Goal: Task Accomplishment & Management: Manage account settings

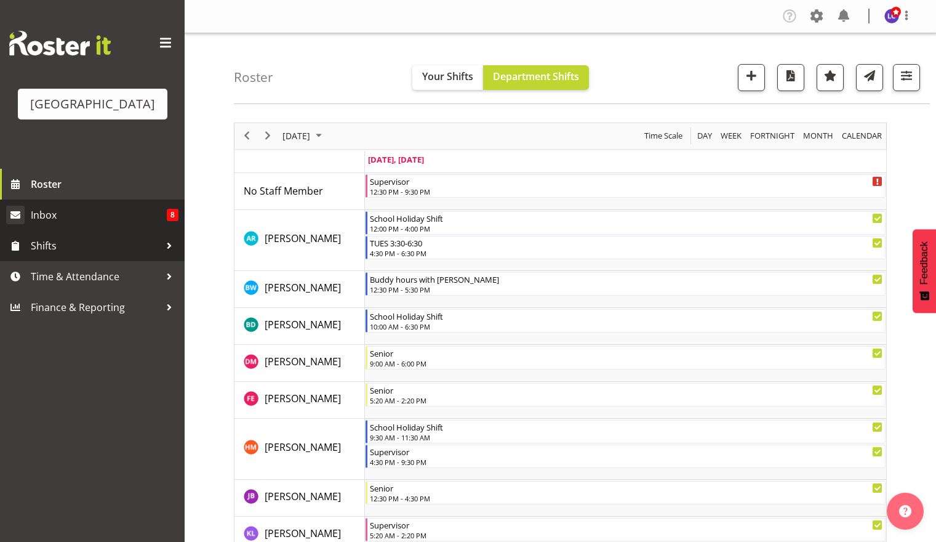
scroll to position [534, 0]
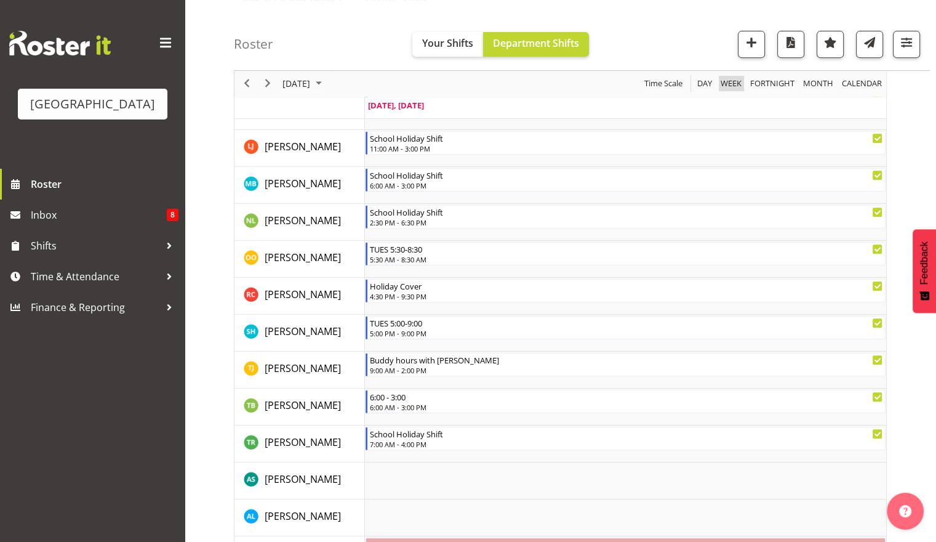
click at [739, 85] on span "Week" at bounding box center [731, 83] width 23 height 15
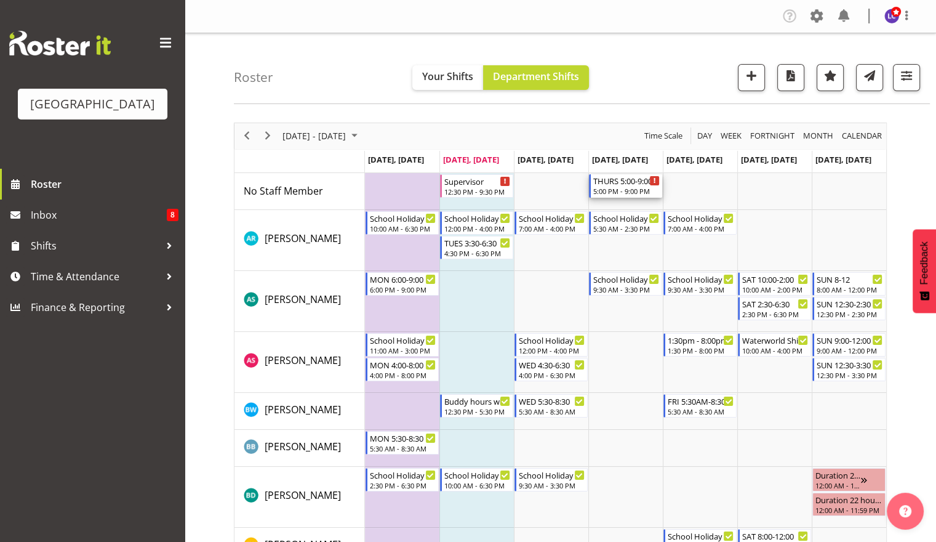
click at [633, 187] on div "5:00 PM - 9:00 PM" at bounding box center [626, 191] width 66 height 10
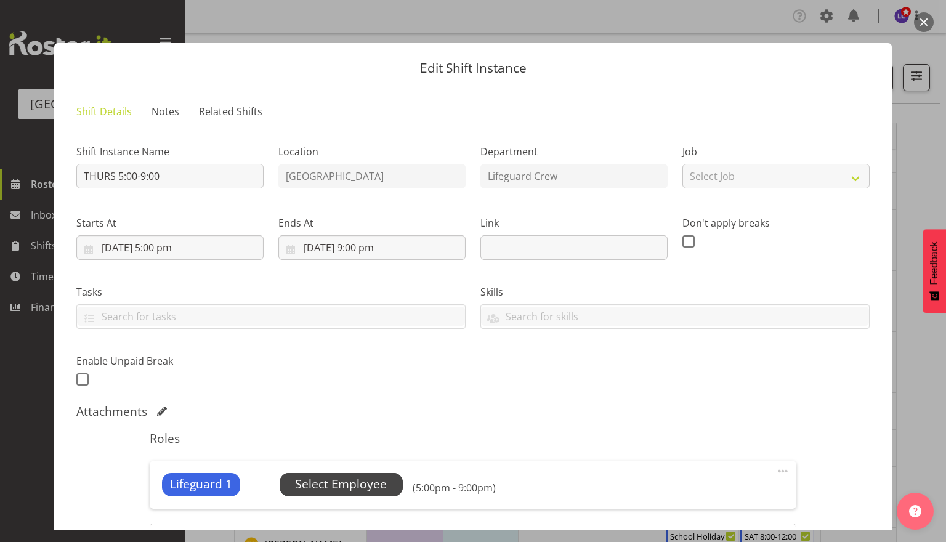
click at [347, 485] on span "Select Employee" at bounding box center [341, 484] width 92 height 18
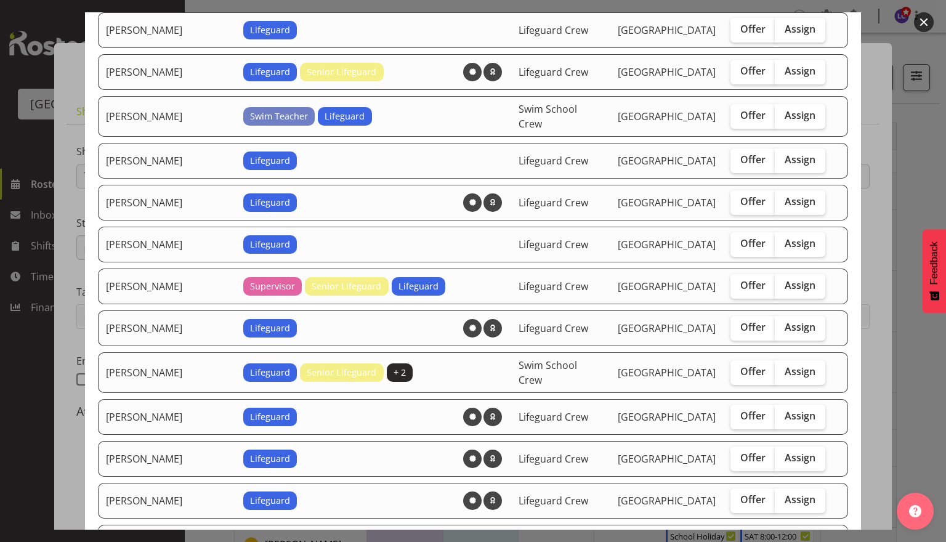
scroll to position [1067, 0]
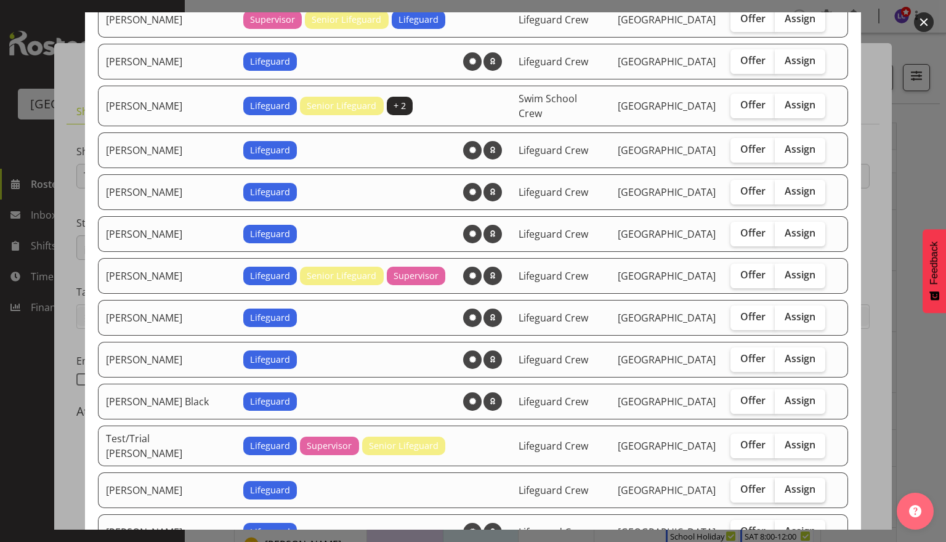
click at [800, 478] on label "Assign" at bounding box center [799, 490] width 50 height 25
click at [782, 485] on input "Assign" at bounding box center [778, 489] width 8 height 8
checkbox input "true"
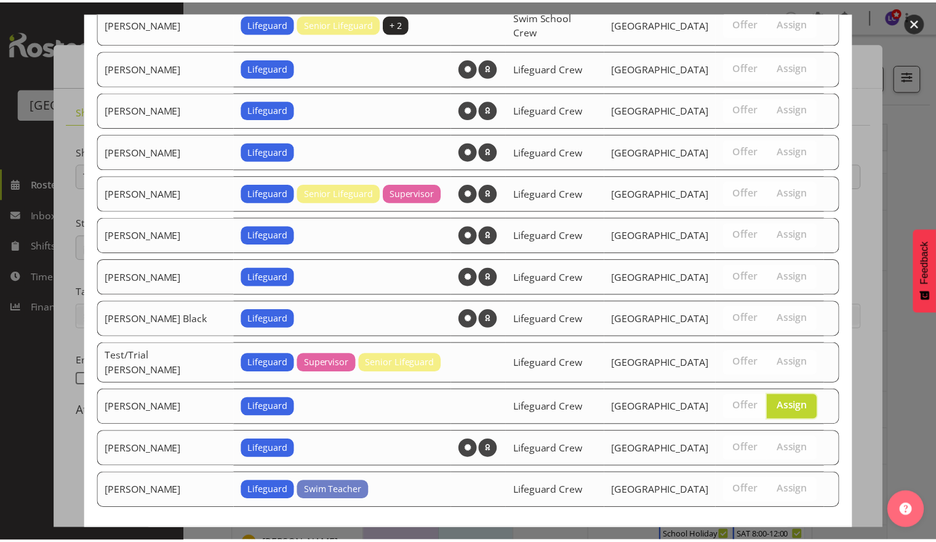
scroll to position [1167, 0]
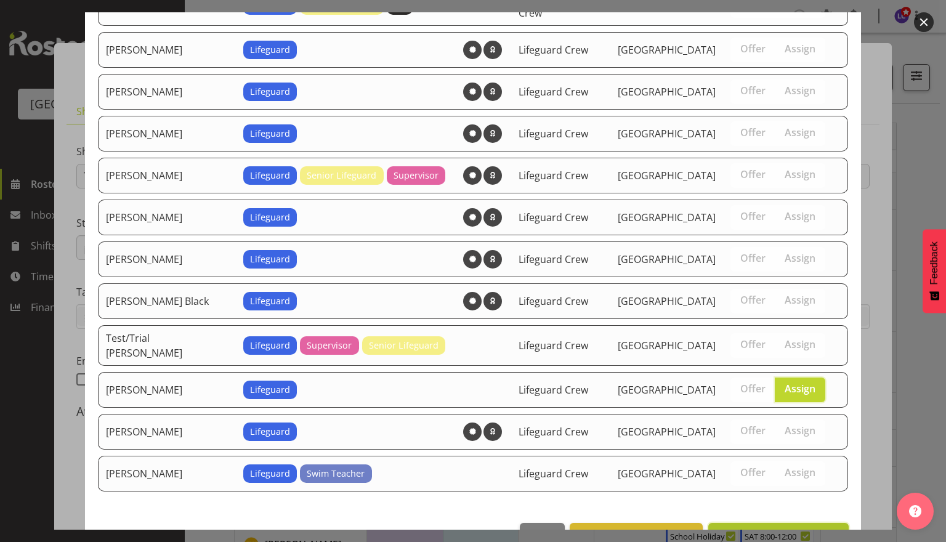
drag, startPoint x: 800, startPoint y: 499, endPoint x: 805, endPoint y: 505, distance: 7.4
click at [805, 528] on span "Assign Theo Johnson" at bounding box center [778, 536] width 124 height 16
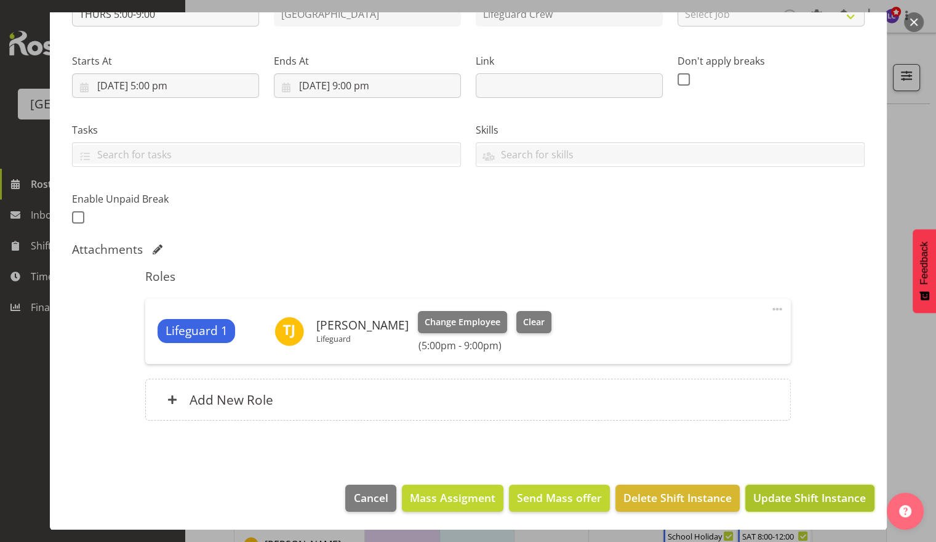
click at [808, 506] on button "Update Shift Instance" at bounding box center [810, 497] width 129 height 27
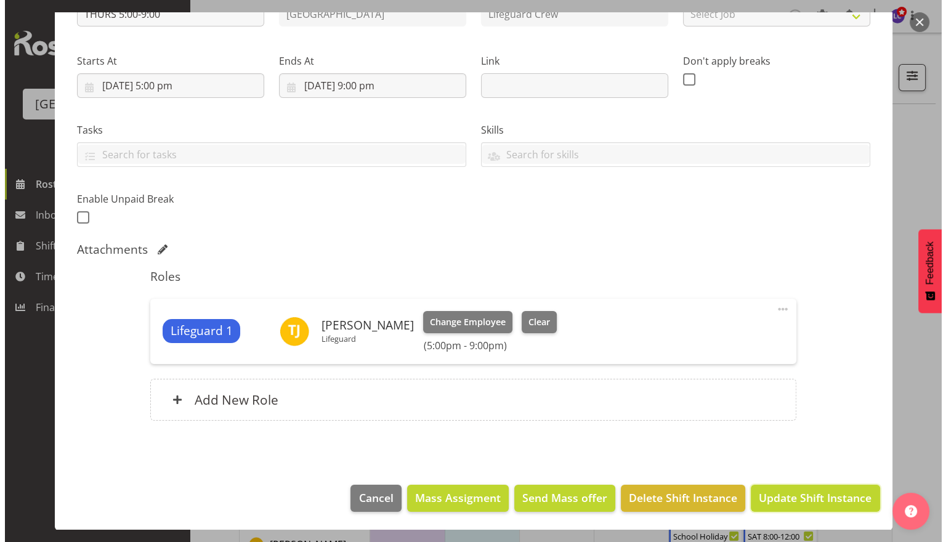
scroll to position [113, 0]
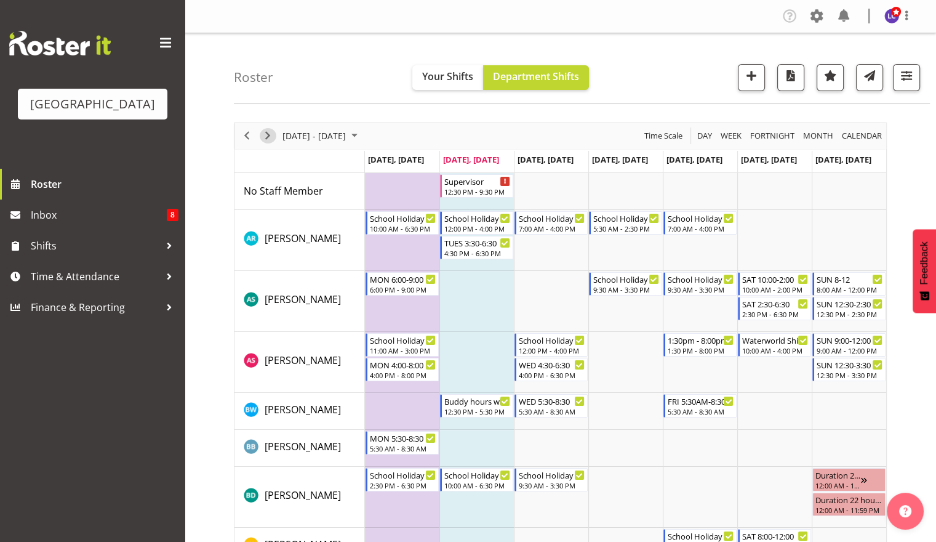
click at [270, 132] on span "Next" at bounding box center [267, 135] width 15 height 15
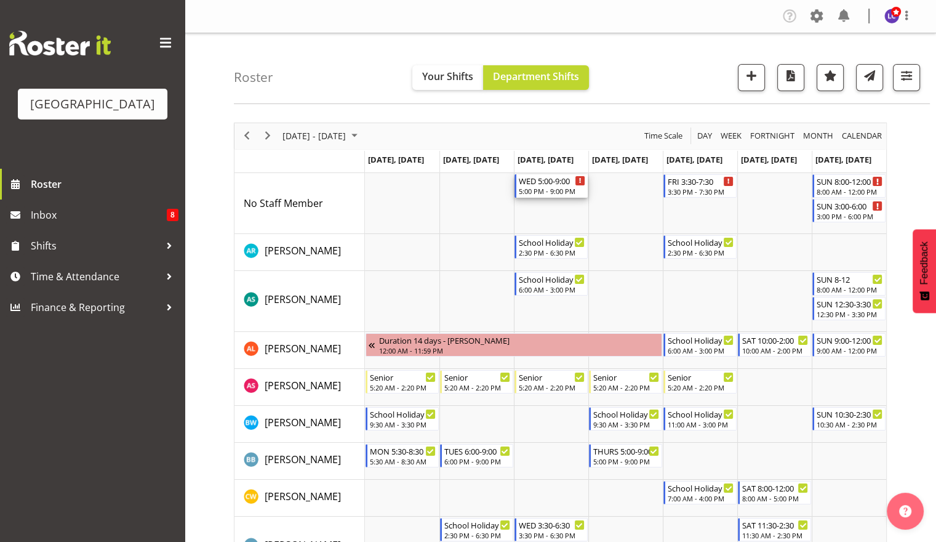
click at [561, 182] on div "WED 5:00-9:00" at bounding box center [552, 180] width 66 height 12
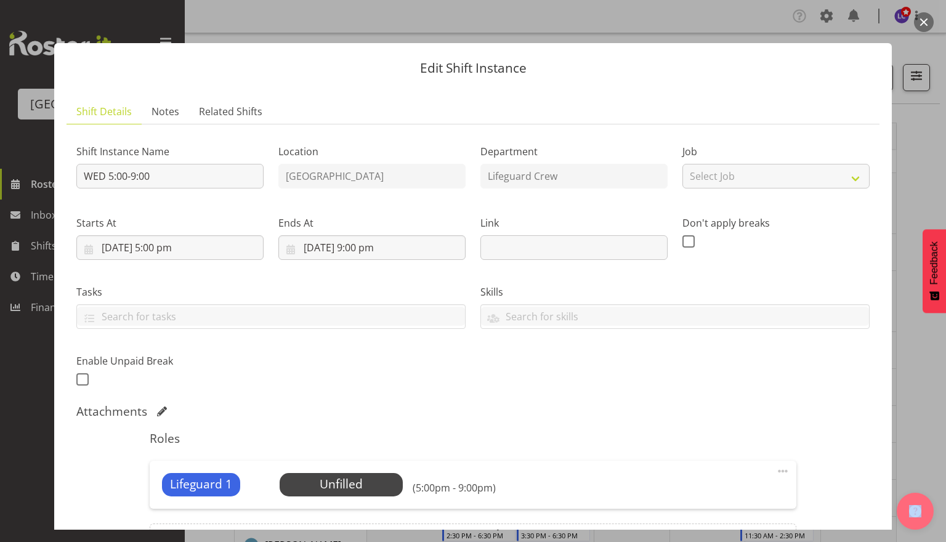
click at [920, 26] on button "button" at bounding box center [924, 22] width 20 height 20
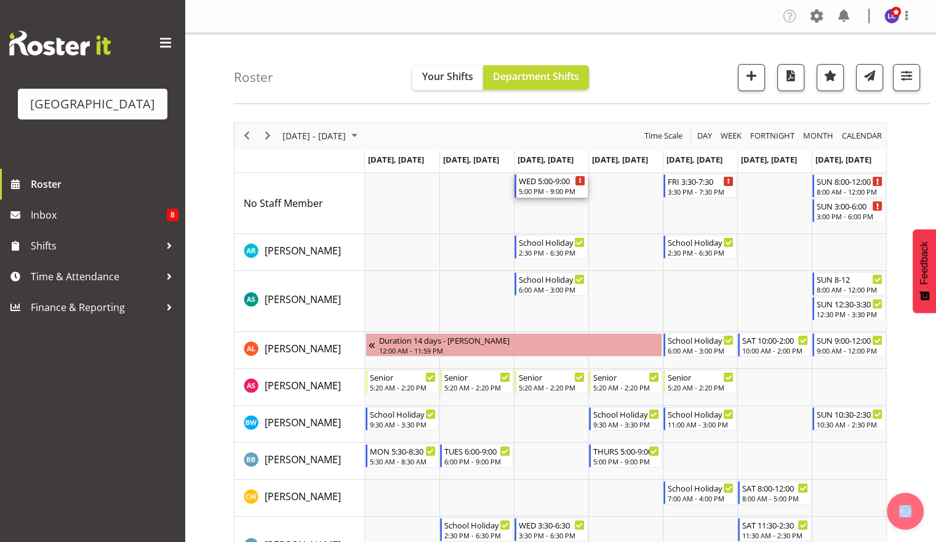
click at [559, 185] on div "WED 5:00-9:00" at bounding box center [552, 180] width 66 height 12
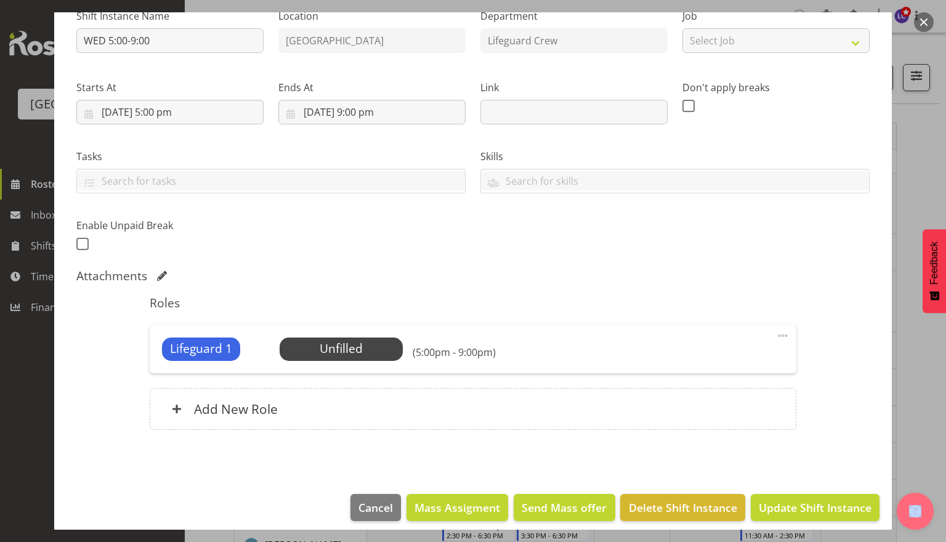
scroll to position [145, 0]
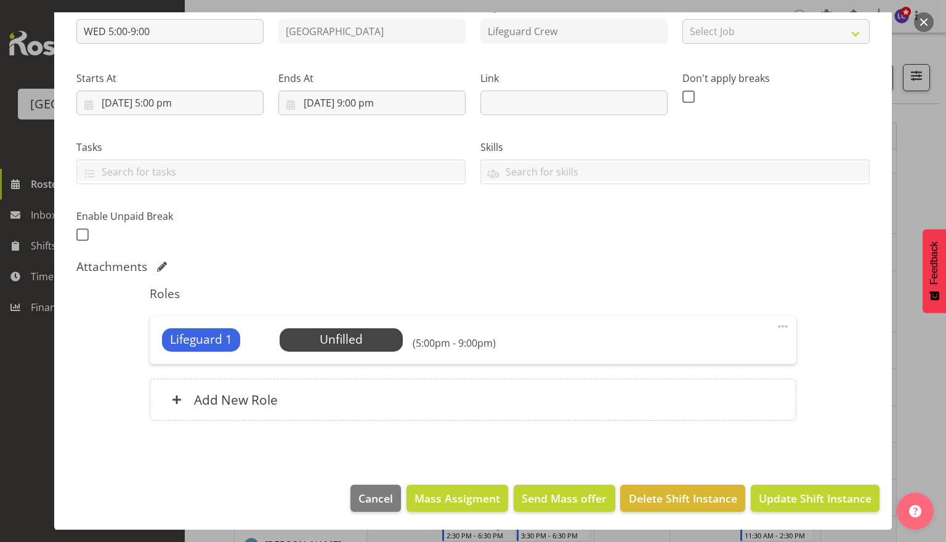
click at [358, 327] on div "Lifeguard 1 Unfilled Select Employee (5:00pm - 9:00pm) Edit Cover Role Delete" at bounding box center [473, 340] width 646 height 48
click at [358, 333] on span "Select Employee" at bounding box center [341, 340] width 92 height 18
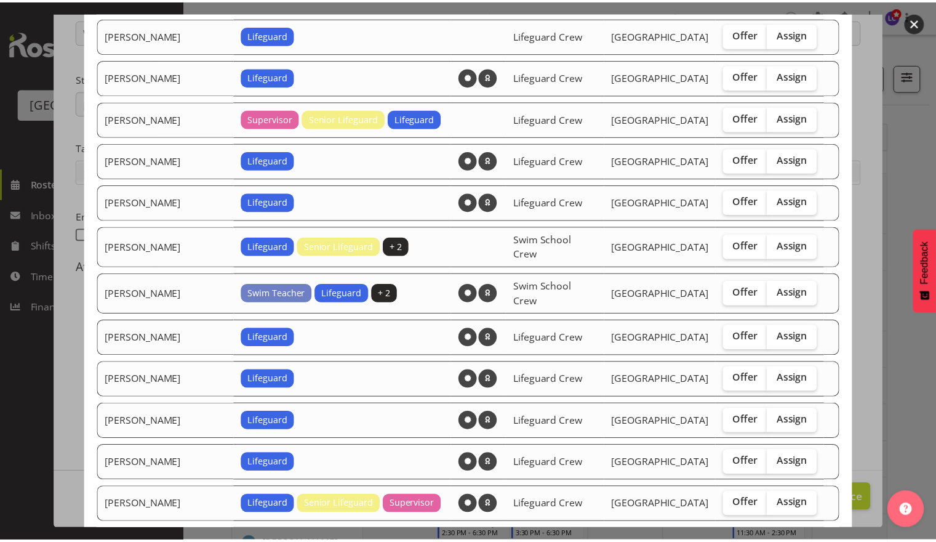
scroll to position [1043, 0]
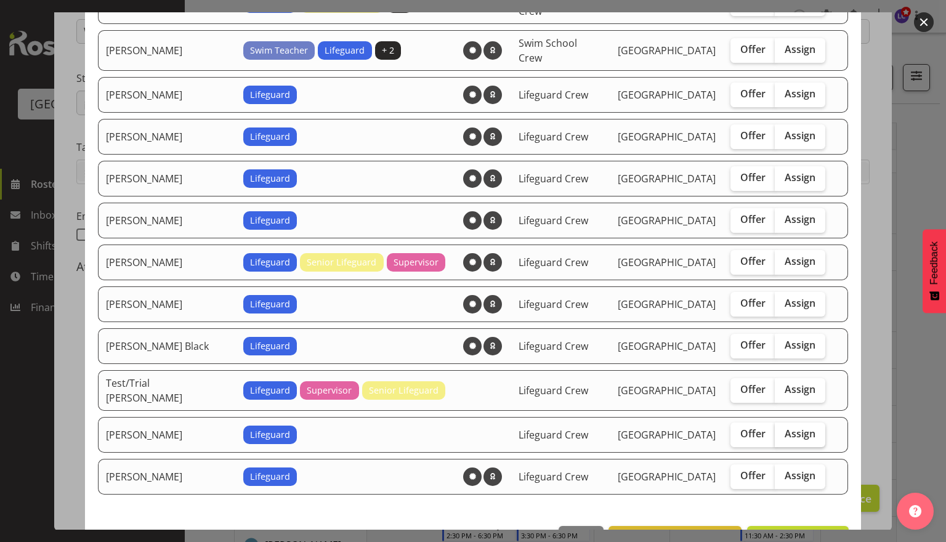
click at [784, 427] on span "Assign" at bounding box center [799, 433] width 31 height 12
click at [779, 430] on input "Assign" at bounding box center [778, 434] width 8 height 8
checkbox input "true"
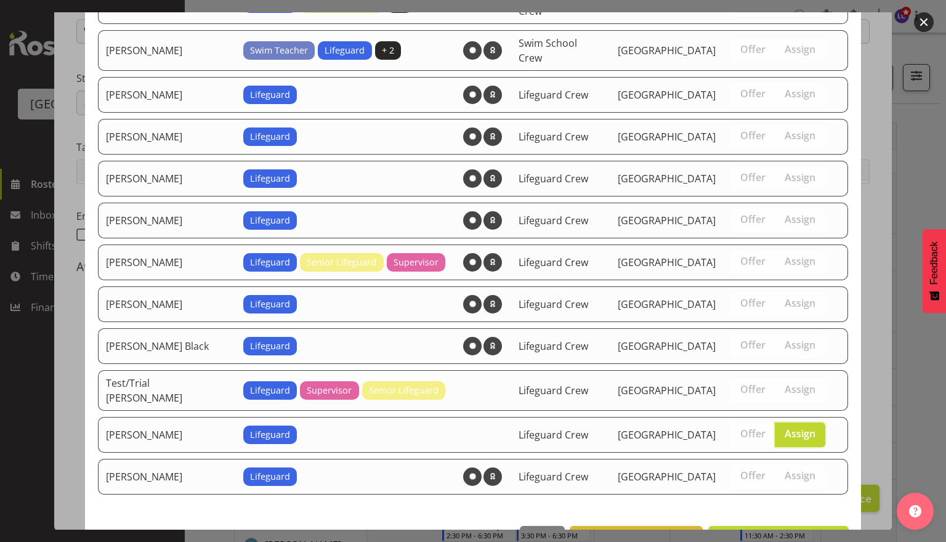
click at [795, 513] on footer "Close View Unavailable Staff Assign Theo Johnson" at bounding box center [473, 542] width 776 height 58
click at [788, 532] on span "Assign Theo Johnson" at bounding box center [778, 539] width 124 height 15
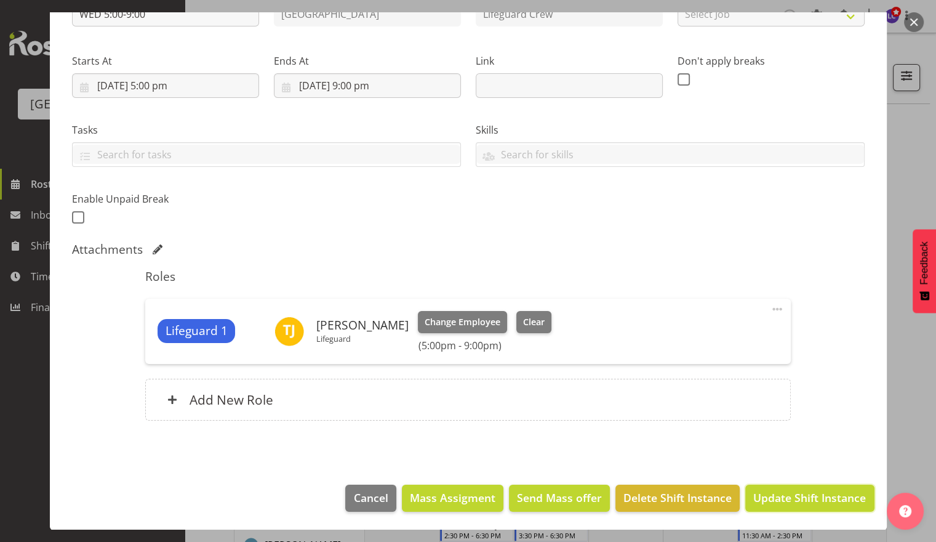
click at [788, 497] on span "Update Shift Instance" at bounding box center [810, 497] width 113 height 16
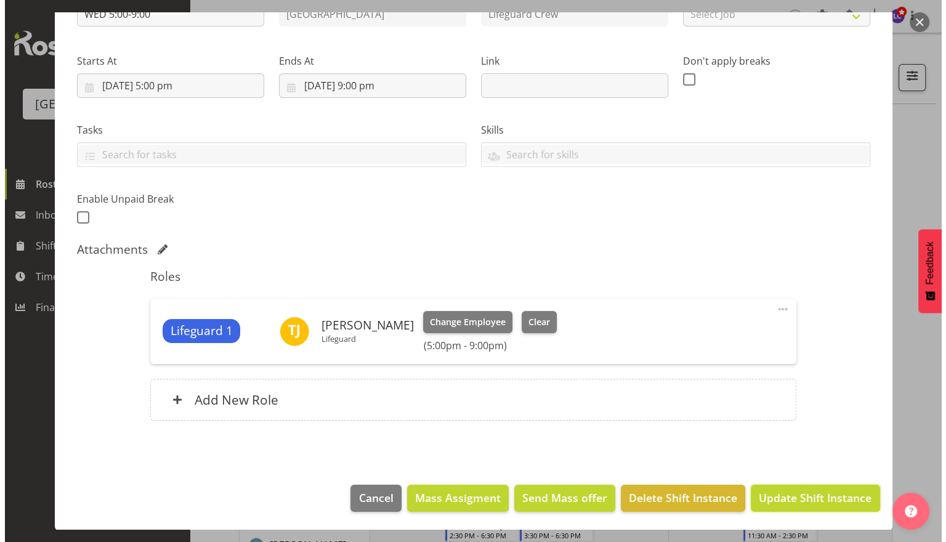
scroll to position [113, 0]
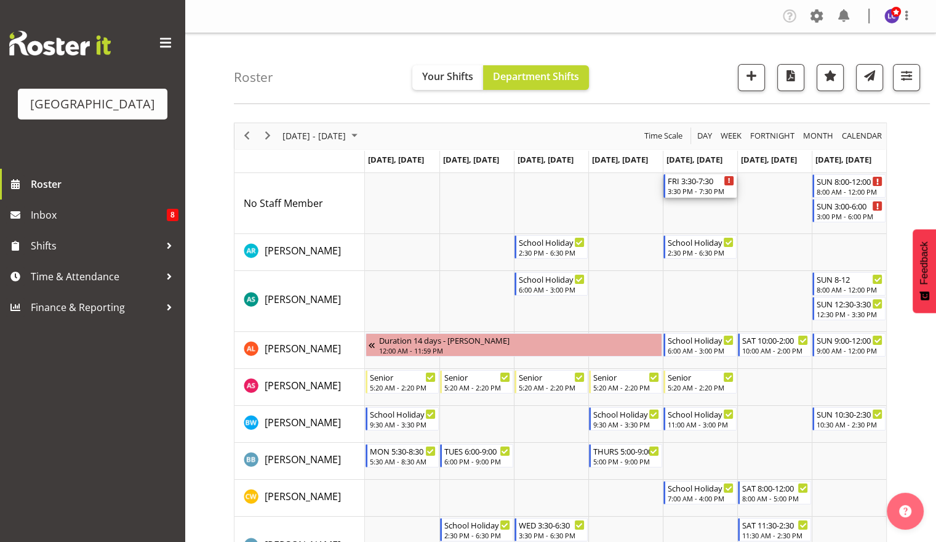
click at [710, 179] on div "FRI 3:30-7:30" at bounding box center [701, 180] width 66 height 12
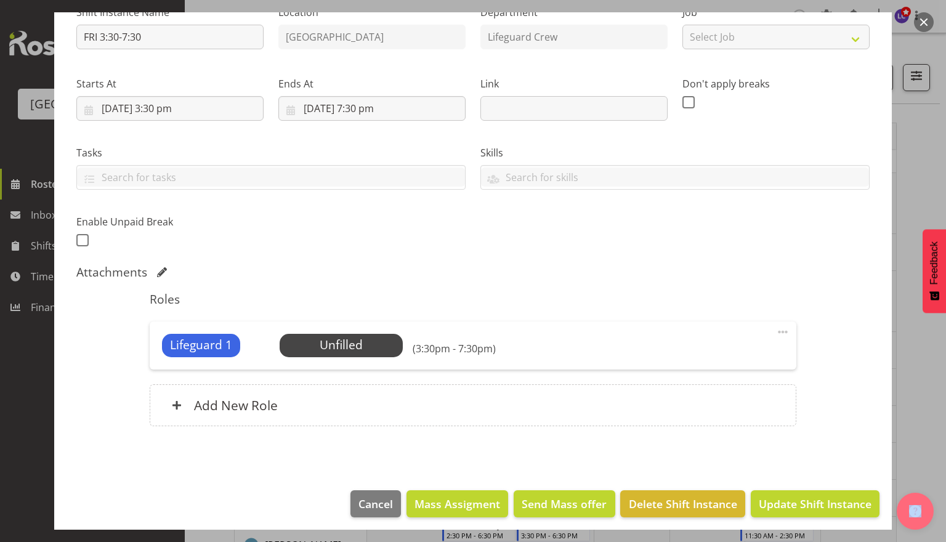
scroll to position [145, 0]
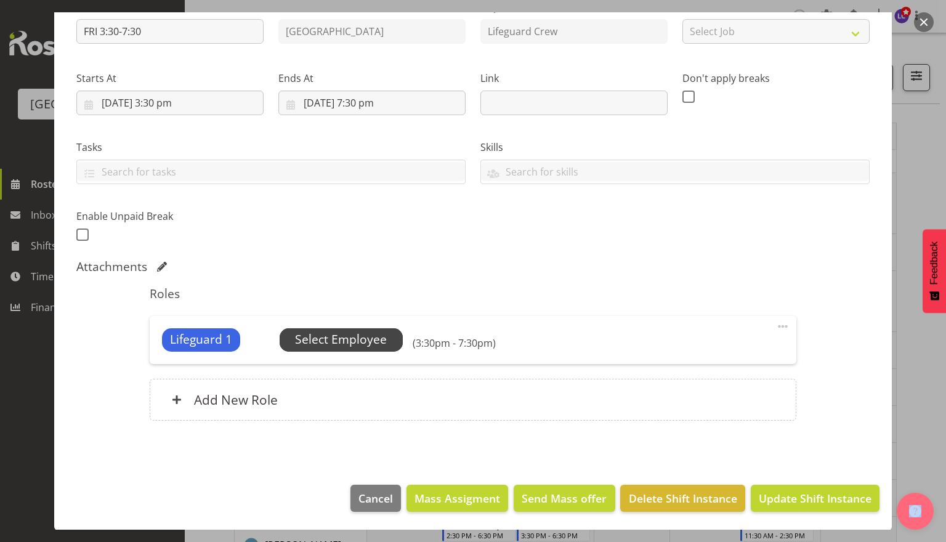
click at [353, 331] on div "Lifeguard 1 Unfilled Select Employee (3:30pm - 7:30pm) Edit Cover Role Delete" at bounding box center [473, 340] width 646 height 48
drag, startPoint x: 353, startPoint y: 331, endPoint x: 350, endPoint y: 342, distance: 12.3
click at [350, 342] on div "Unfilled Select Employee" at bounding box center [340, 339] width 123 height 23
click at [350, 342] on span "Select Employee" at bounding box center [341, 340] width 92 height 18
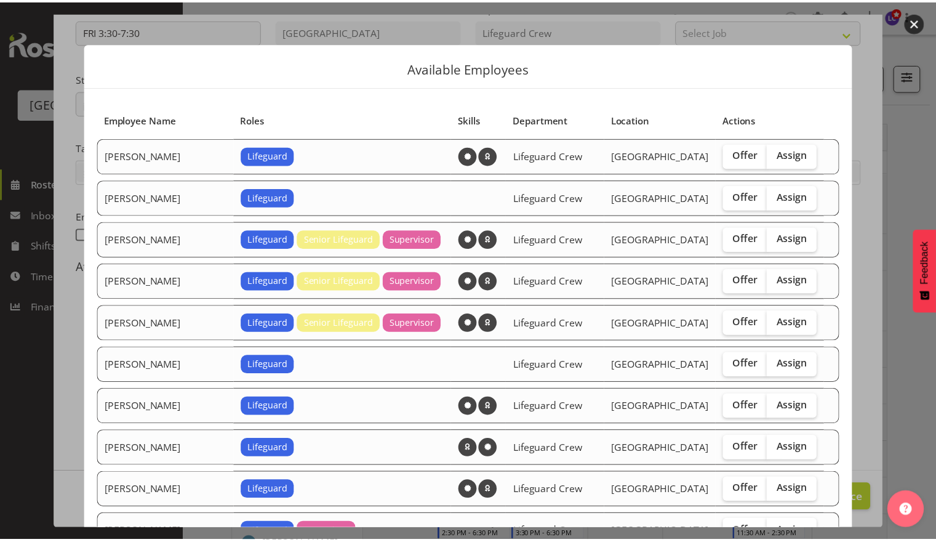
scroll to position [1085, 0]
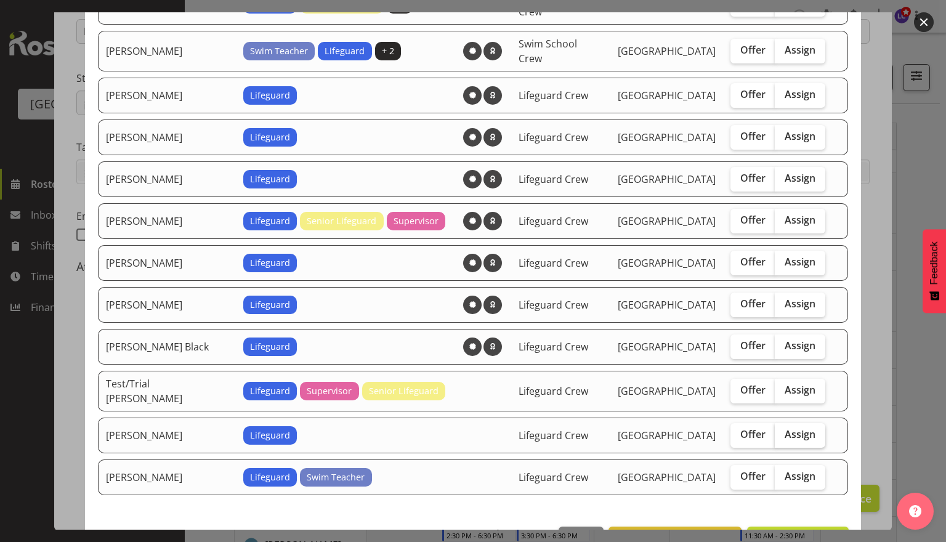
click at [792, 428] on span "Assign" at bounding box center [799, 434] width 31 height 12
click at [782, 430] on input "Assign" at bounding box center [778, 434] width 8 height 8
checkbox input "true"
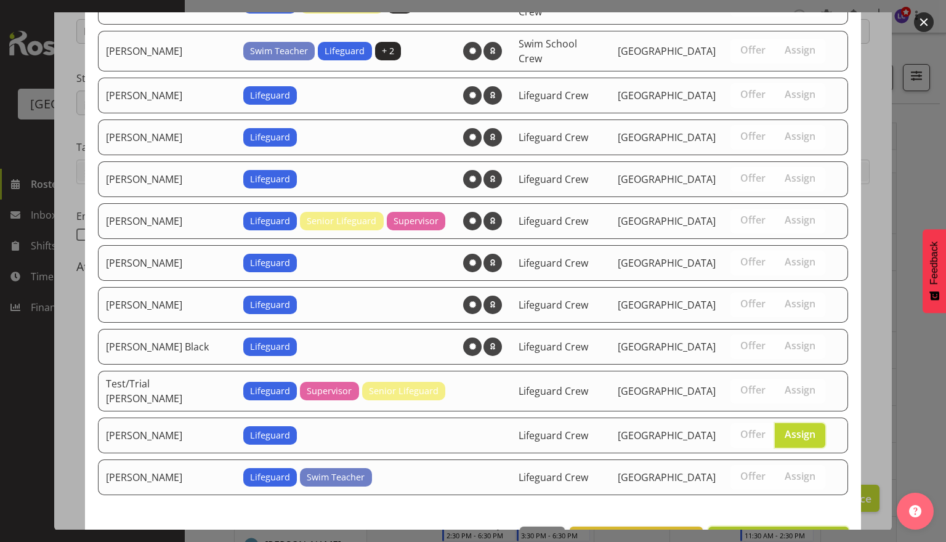
click at [768, 533] on span "Assign Theo Johnson" at bounding box center [778, 540] width 124 height 15
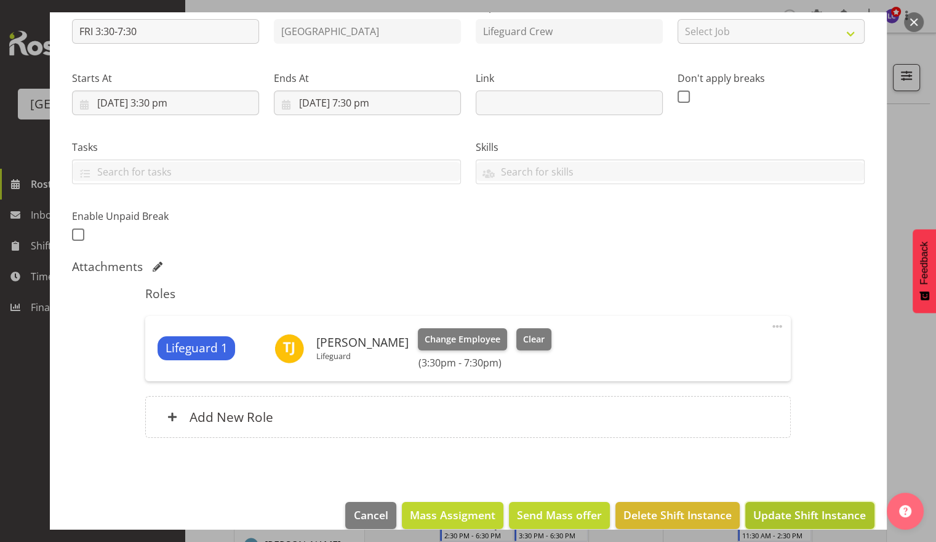
click at [773, 516] on span "Update Shift Instance" at bounding box center [810, 515] width 113 height 16
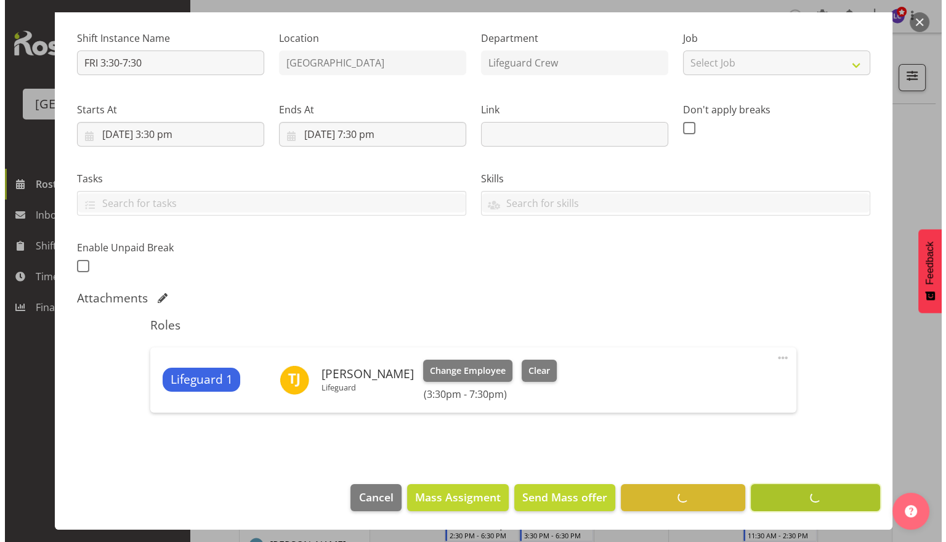
scroll to position [113, 0]
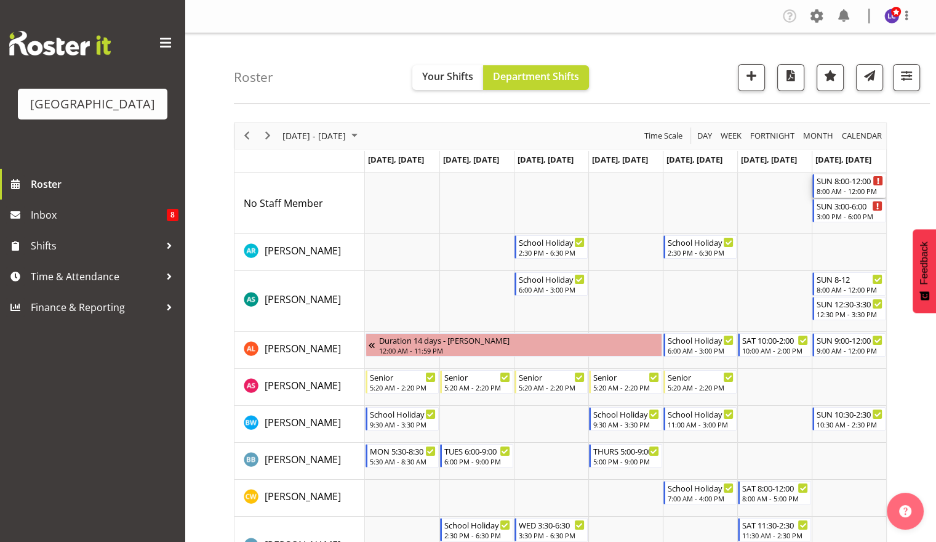
click at [862, 187] on div "8:00 AM - 12:00 PM" at bounding box center [850, 191] width 66 height 10
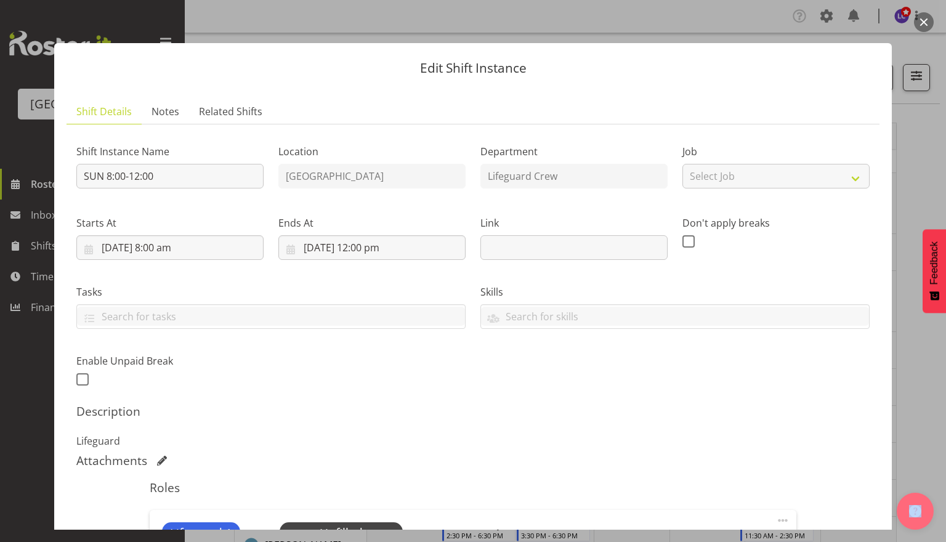
scroll to position [194, 0]
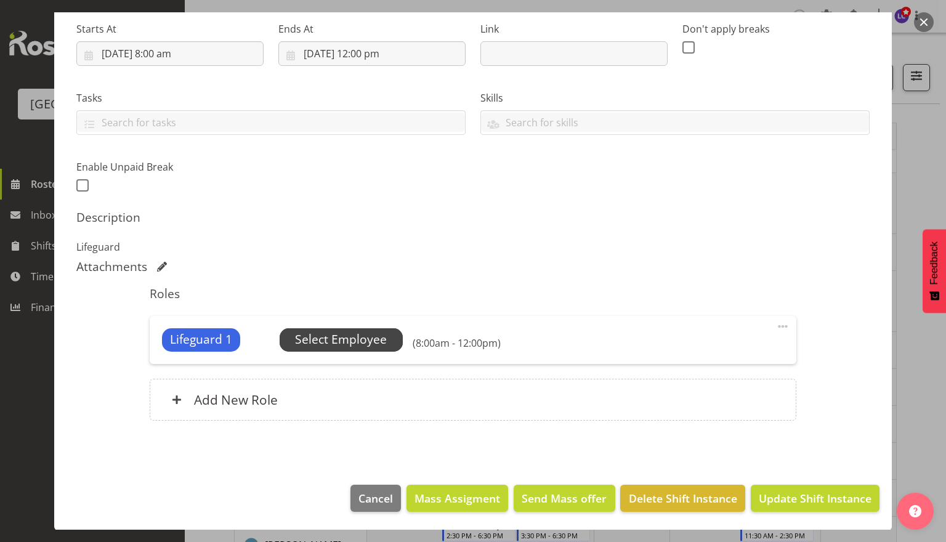
click at [356, 338] on span "Select Employee" at bounding box center [341, 340] width 92 height 18
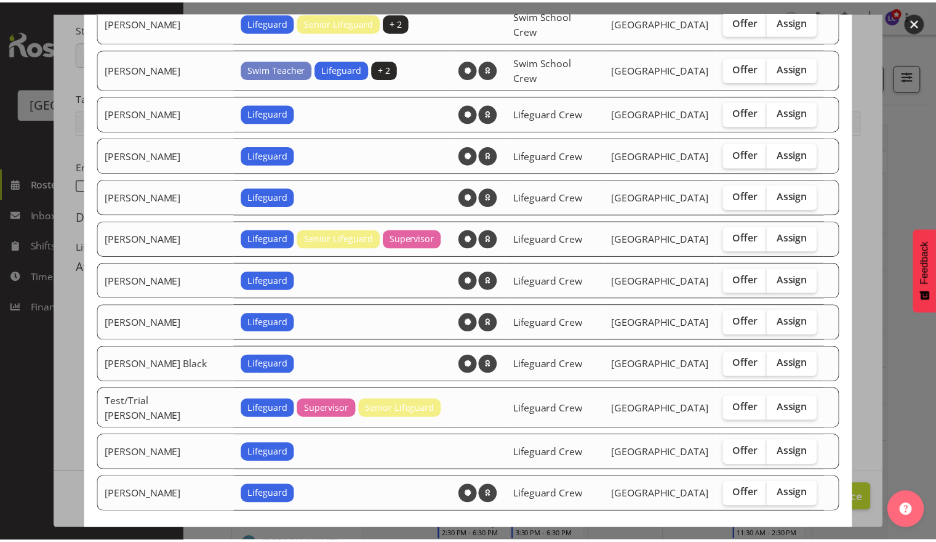
scroll to position [1085, 0]
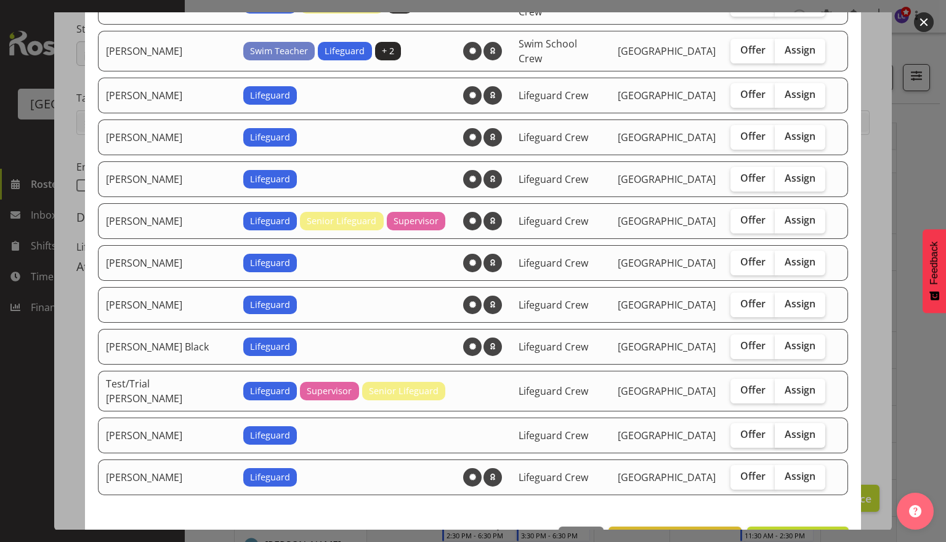
click at [800, 423] on label "Assign" at bounding box center [799, 435] width 50 height 25
click at [782, 430] on input "Assign" at bounding box center [778, 434] width 8 height 8
checkbox input "true"
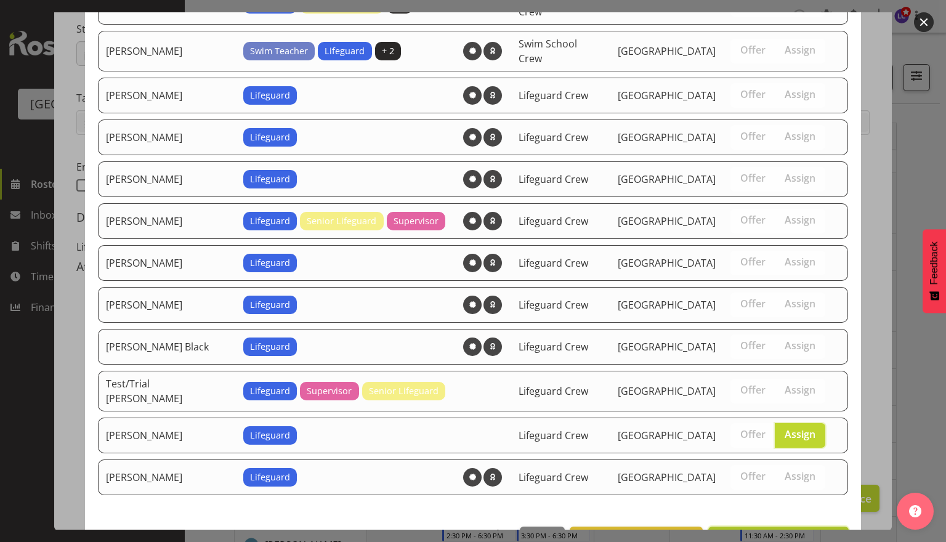
click at [786, 526] on button "Assign Theo Johnson" at bounding box center [778, 539] width 140 height 27
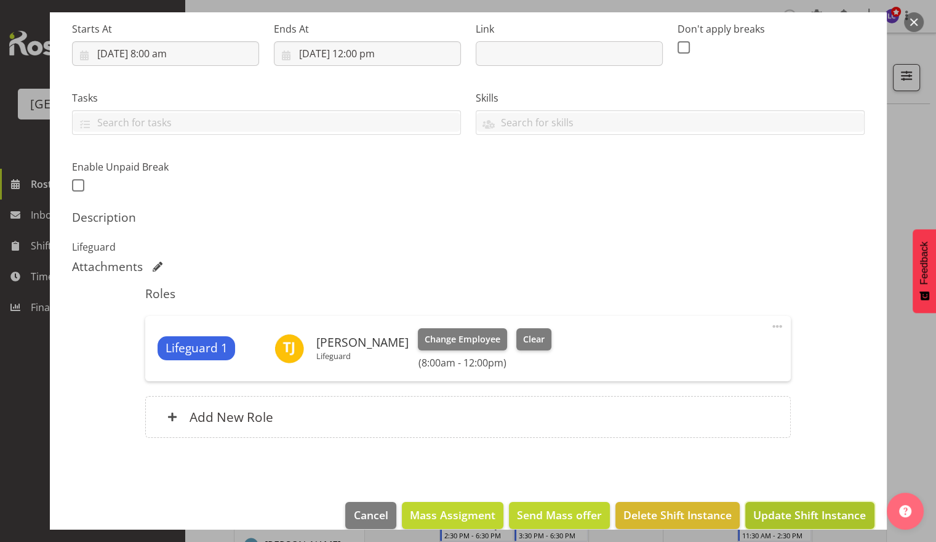
click at [786, 505] on button "Update Shift Instance" at bounding box center [810, 515] width 129 height 27
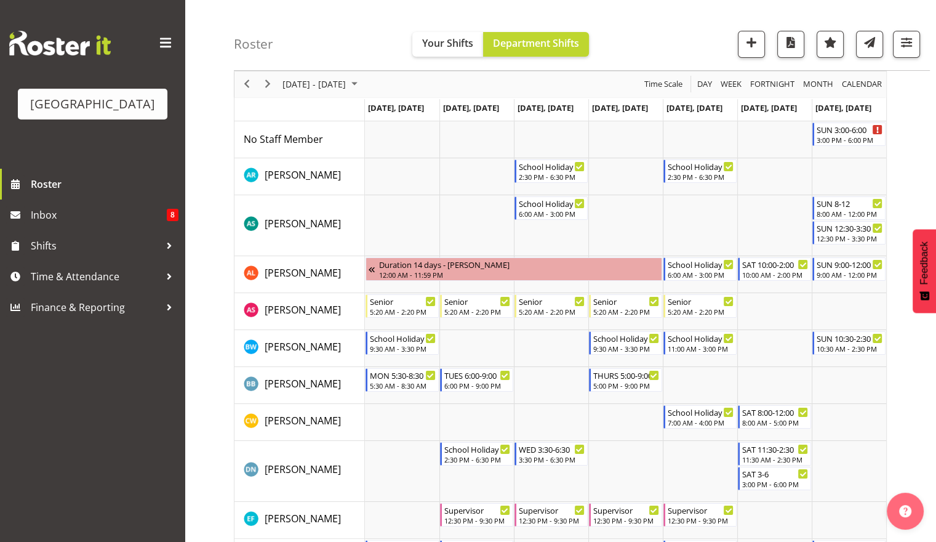
scroll to position [0, 0]
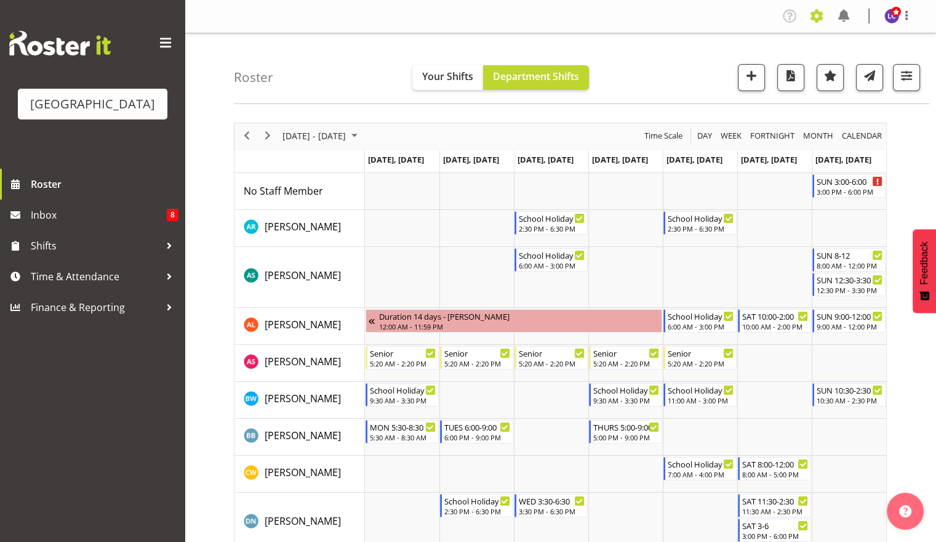
click at [820, 20] on span at bounding box center [817, 16] width 20 height 20
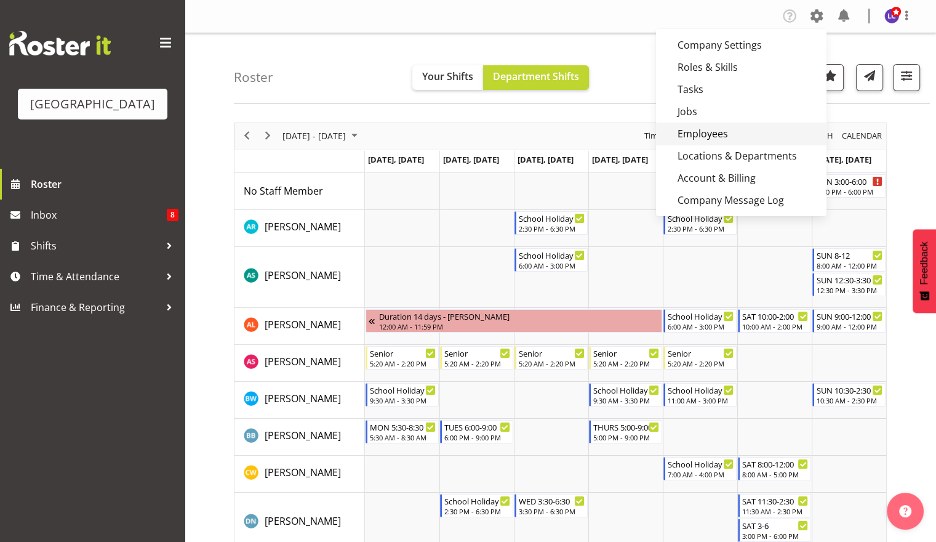
click at [739, 135] on link "Employees" at bounding box center [741, 134] width 171 height 22
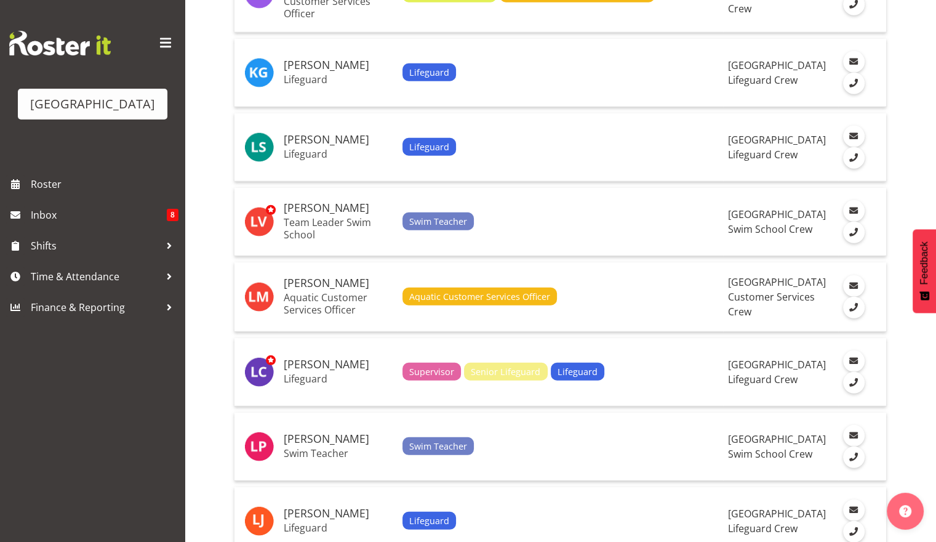
scroll to position [3435, 0]
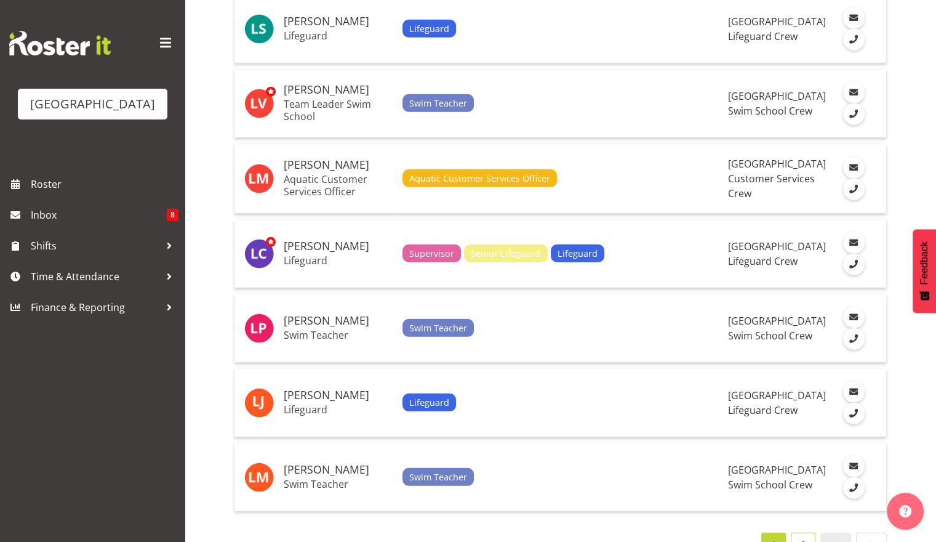
click at [807, 533] on link "2" at bounding box center [803, 545] width 25 height 25
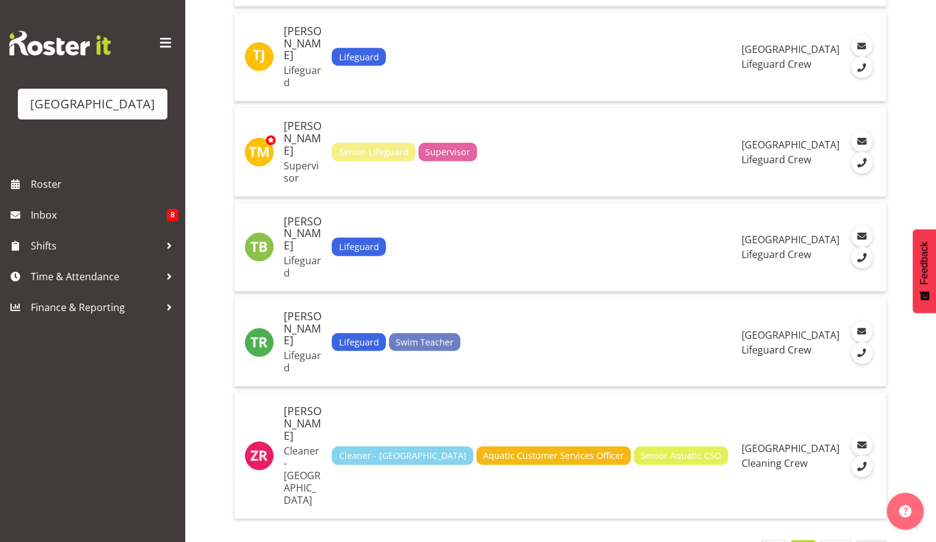
scroll to position [2224, 0]
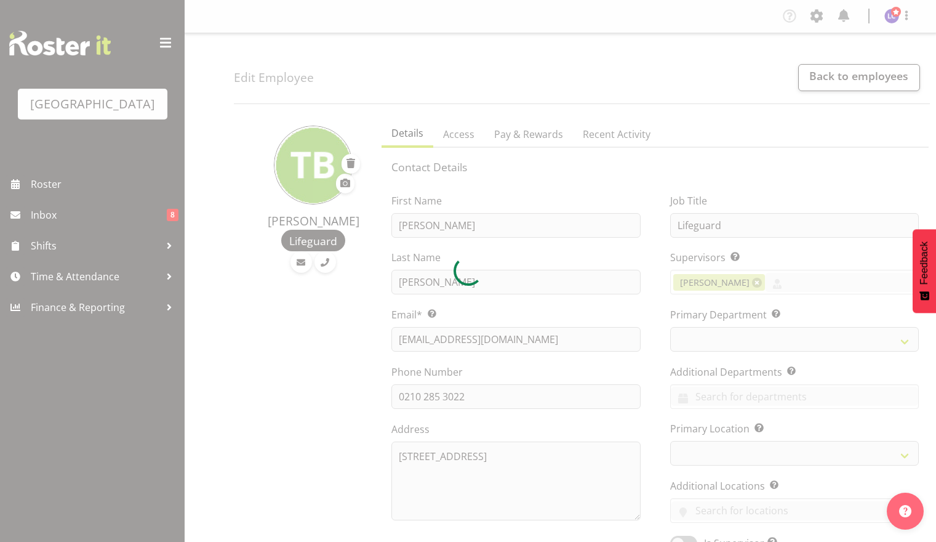
select select "TimelineWeek"
select select
select select "114"
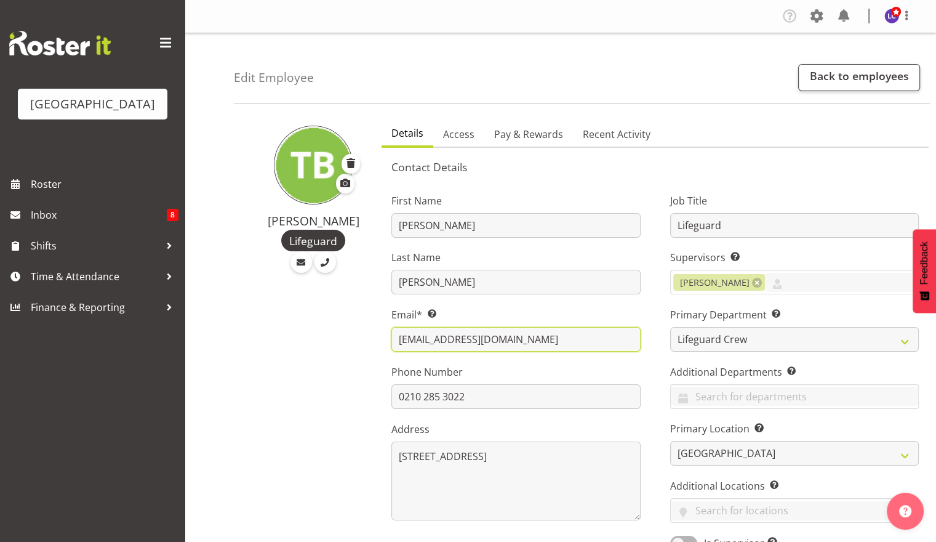
drag, startPoint x: 536, startPoint y: 340, endPoint x: 387, endPoint y: 343, distance: 149.0
click at [387, 343] on div "First Name Thomas Last Name Butson Email* This is a required field. tbutson1234…" at bounding box center [516, 368] width 278 height 384
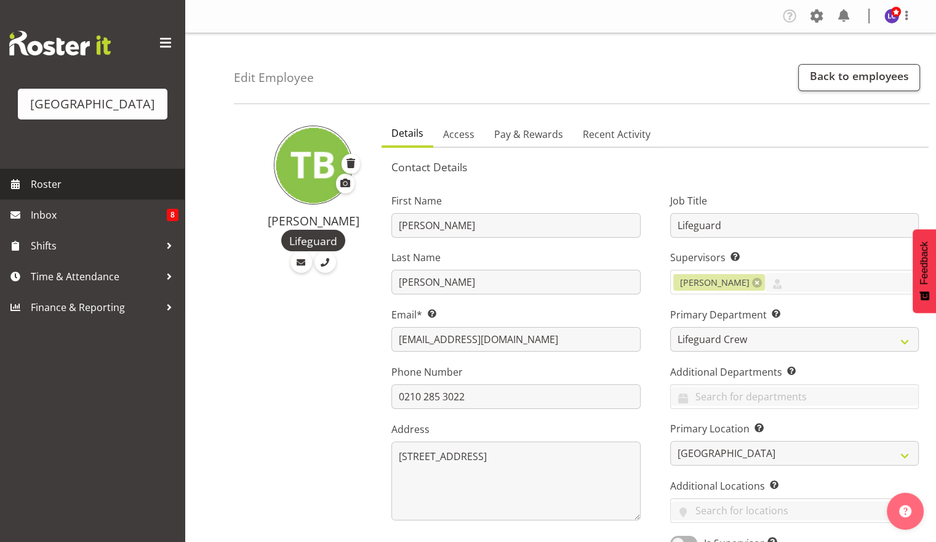
click at [64, 190] on span "Roster" at bounding box center [105, 184] width 148 height 18
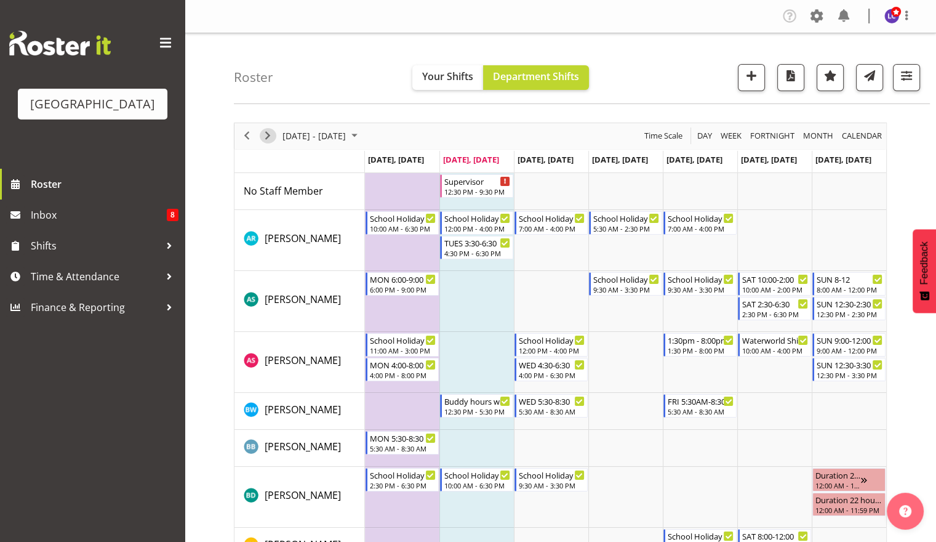
click at [266, 138] on span "Next" at bounding box center [267, 135] width 15 height 15
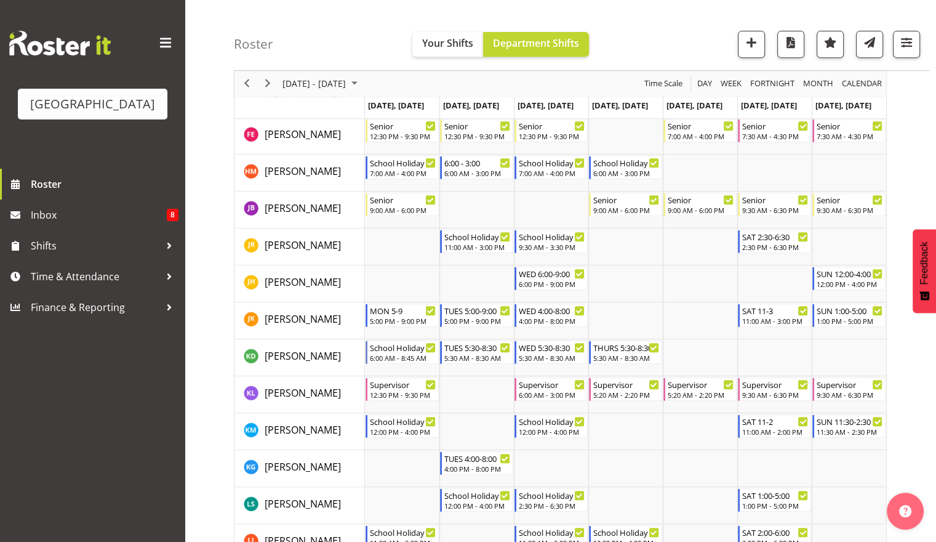
scroll to position [551, 0]
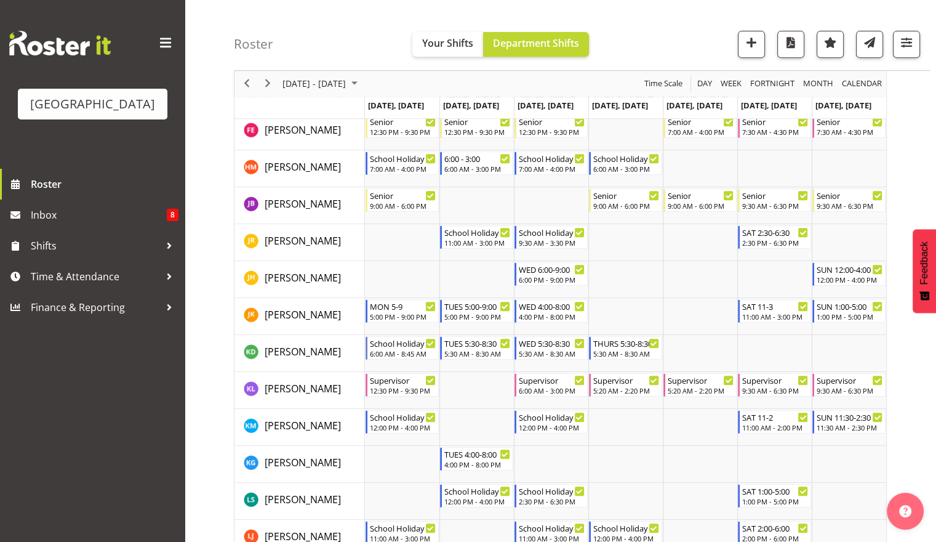
drag, startPoint x: 915, startPoint y: 260, endPoint x: 906, endPoint y: 323, distance: 63.4
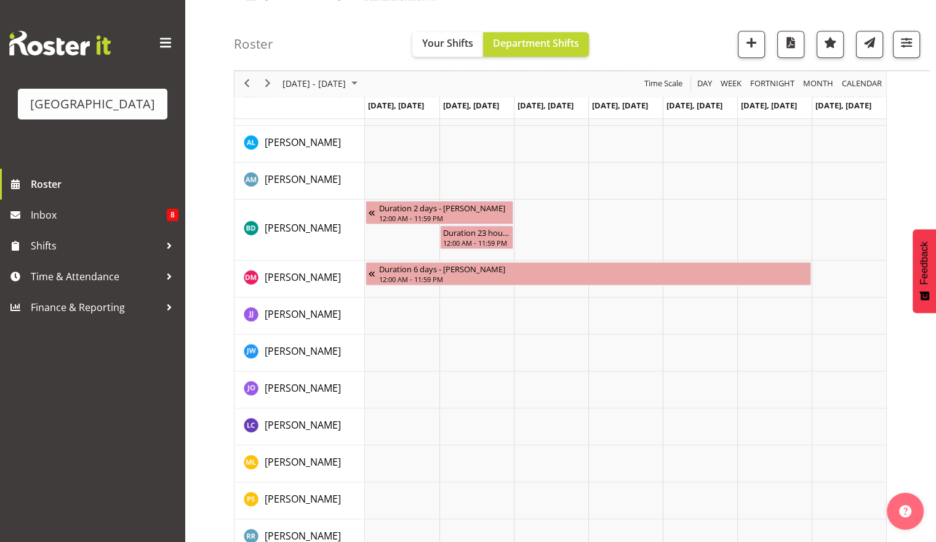
scroll to position [1510, 0]
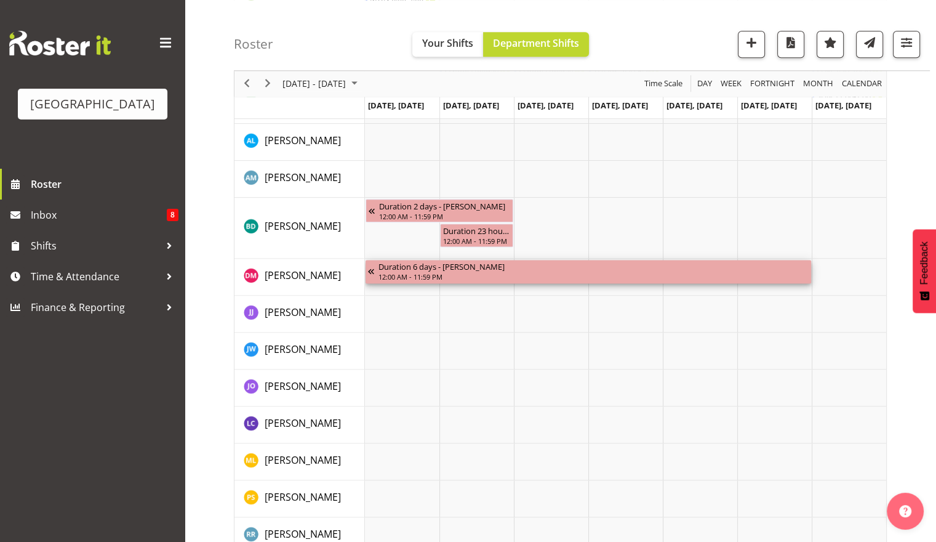
drag, startPoint x: 805, startPoint y: 268, endPoint x: 713, endPoint y: 270, distance: 91.7
click at [713, 270] on div "Duration 6 days - [PERSON_NAME]" at bounding box center [594, 266] width 430 height 12
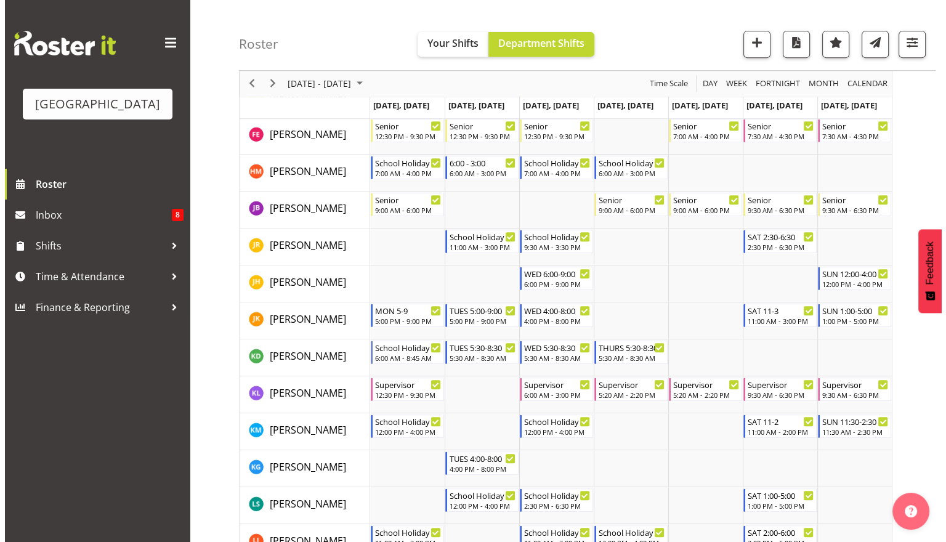
scroll to position [551, 0]
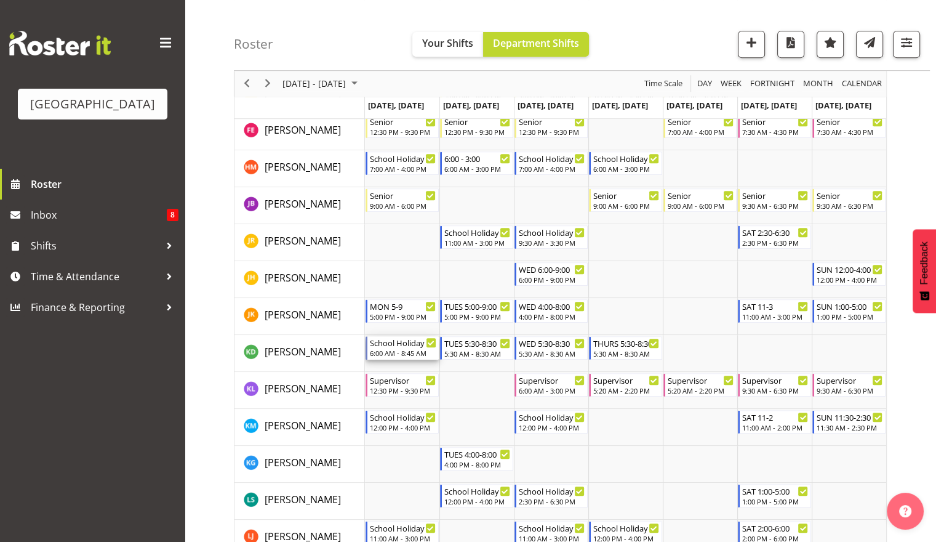
click at [392, 350] on div "6:00 AM - 8:45 AM" at bounding box center [403, 353] width 66 height 10
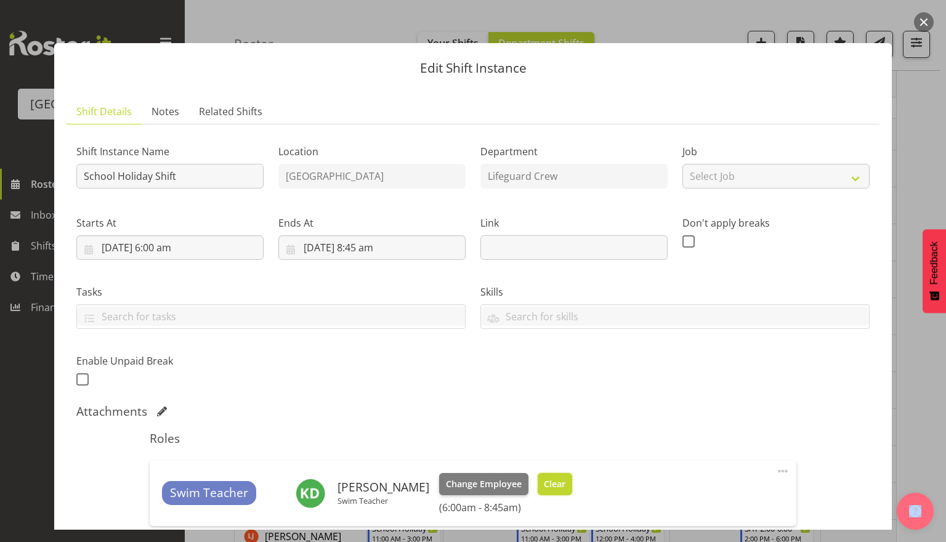
click at [558, 488] on span "Clear" at bounding box center [555, 484] width 22 height 14
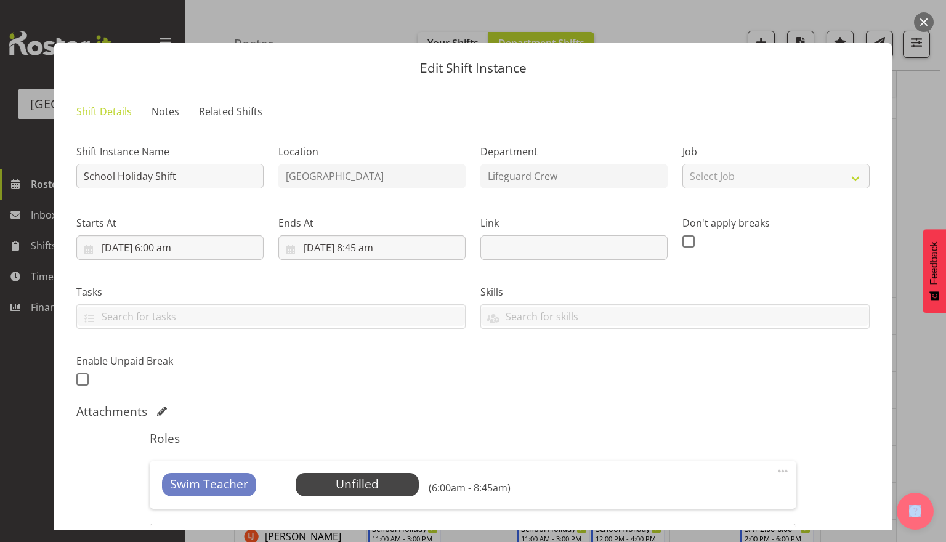
scroll to position [145, 0]
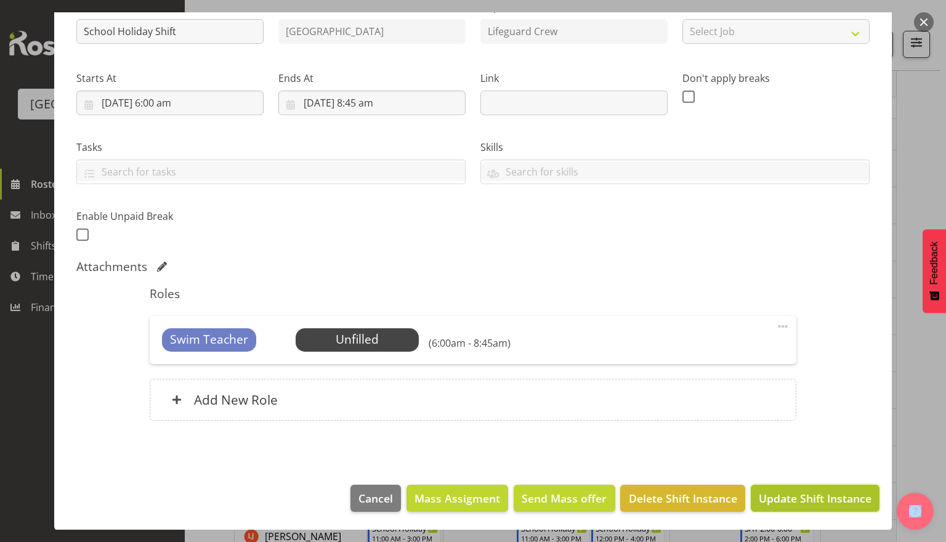
click at [792, 499] on span "Update Shift Instance" at bounding box center [814, 498] width 113 height 16
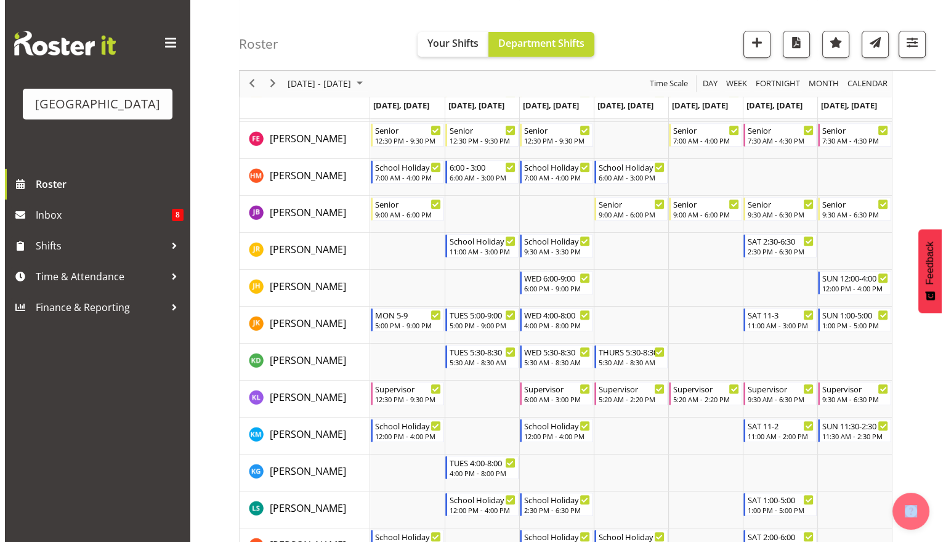
scroll to position [551, 0]
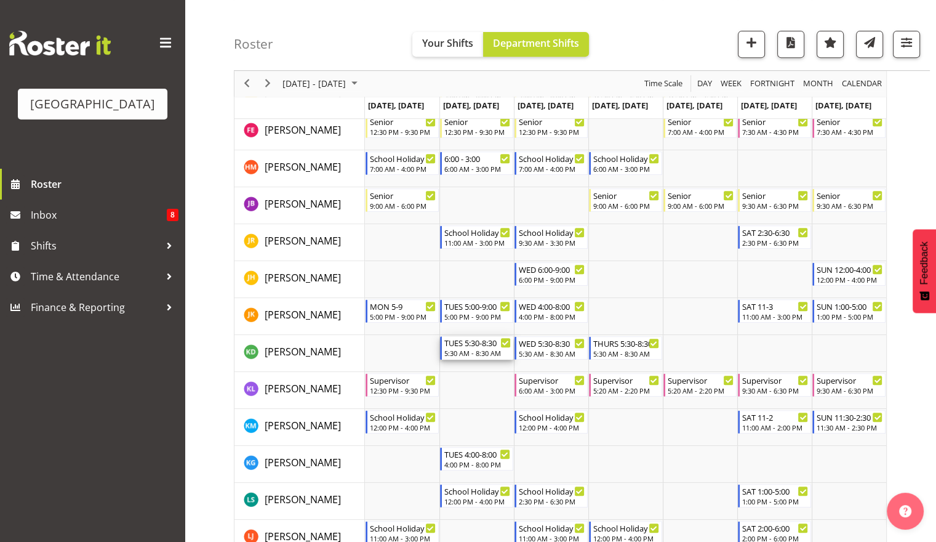
click at [491, 346] on div "TUES 5:30-8:30" at bounding box center [477, 342] width 66 height 12
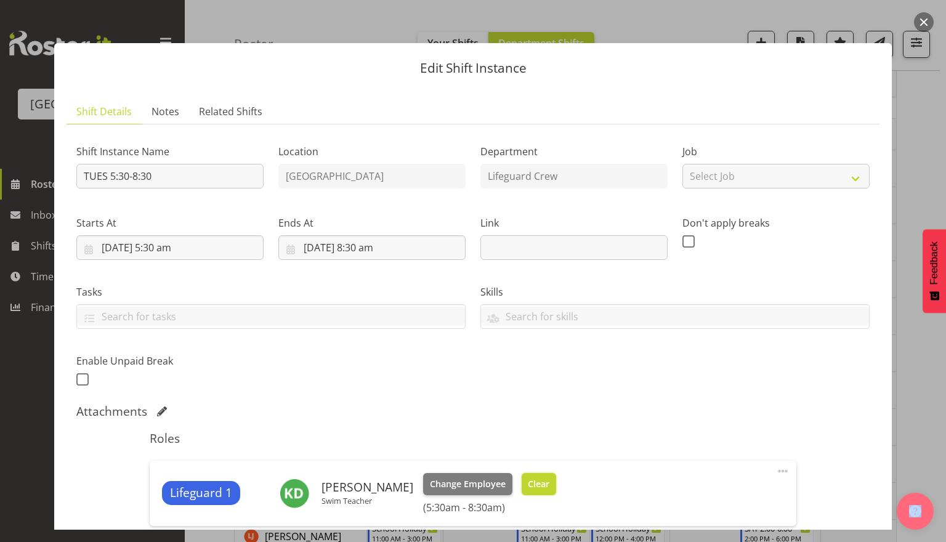
click at [530, 481] on span "Clear" at bounding box center [539, 484] width 22 height 14
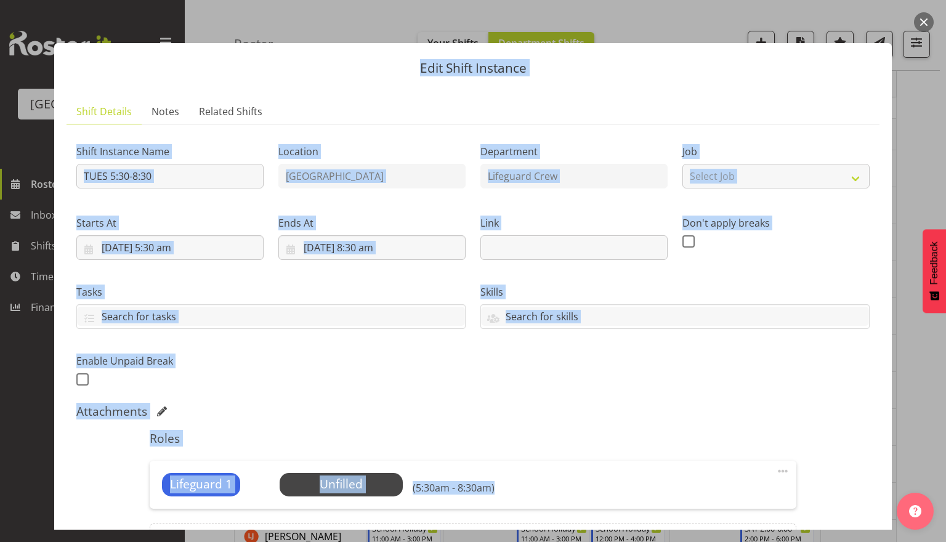
drag, startPoint x: 904, startPoint y: 352, endPoint x: 898, endPoint y: 446, distance: 94.4
click at [898, 446] on div "Edit Shift Instance Shift Details Notes Related Shifts Shift Instance Name TUES…" at bounding box center [473, 271] width 946 height 542
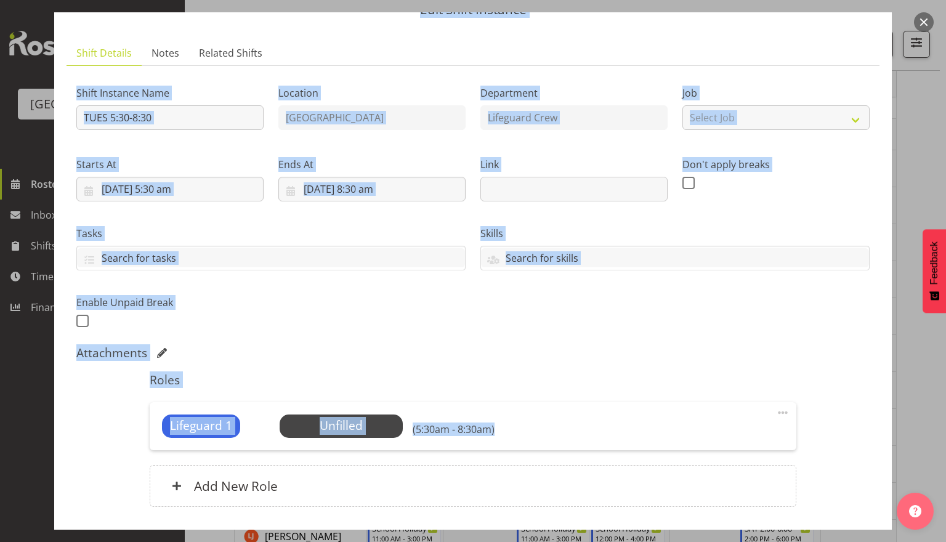
scroll to position [145, 0]
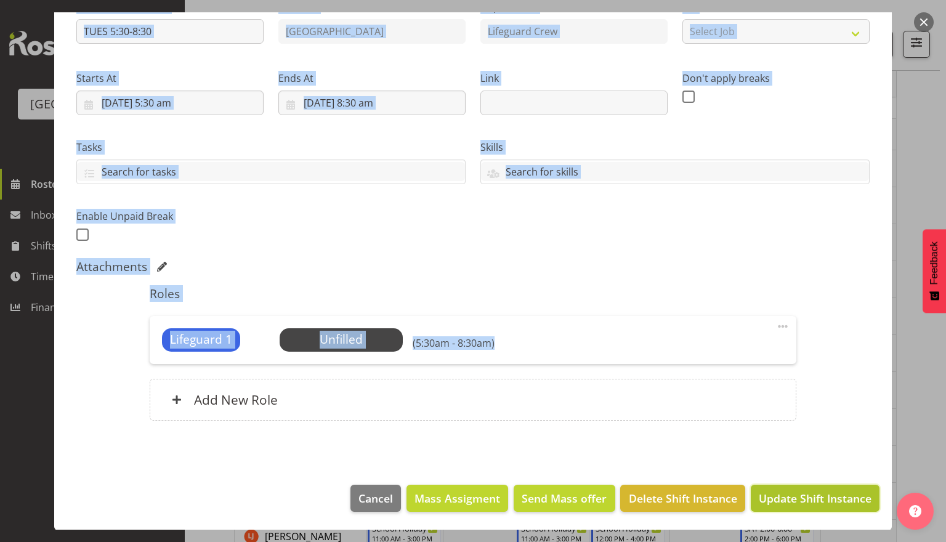
click at [797, 497] on span "Update Shift Instance" at bounding box center [814, 498] width 113 height 16
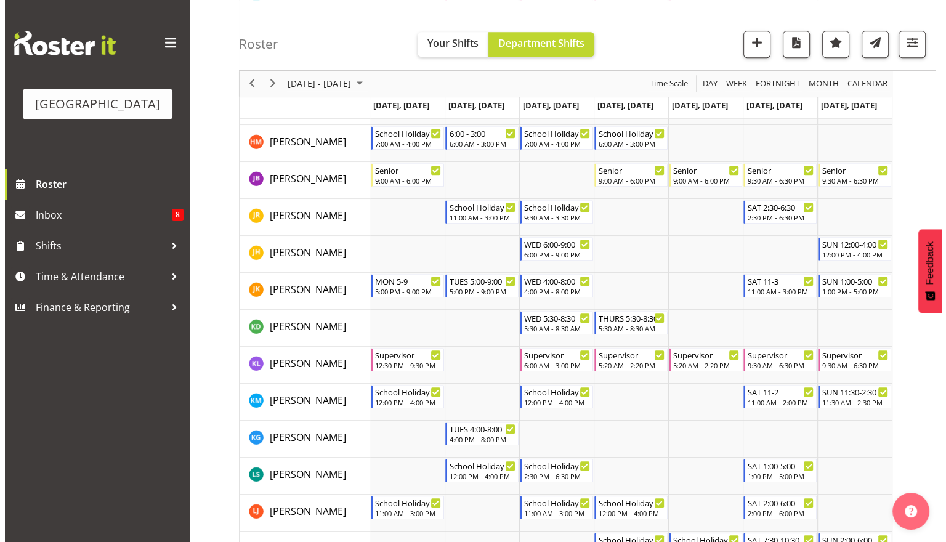
scroll to position [578, 0]
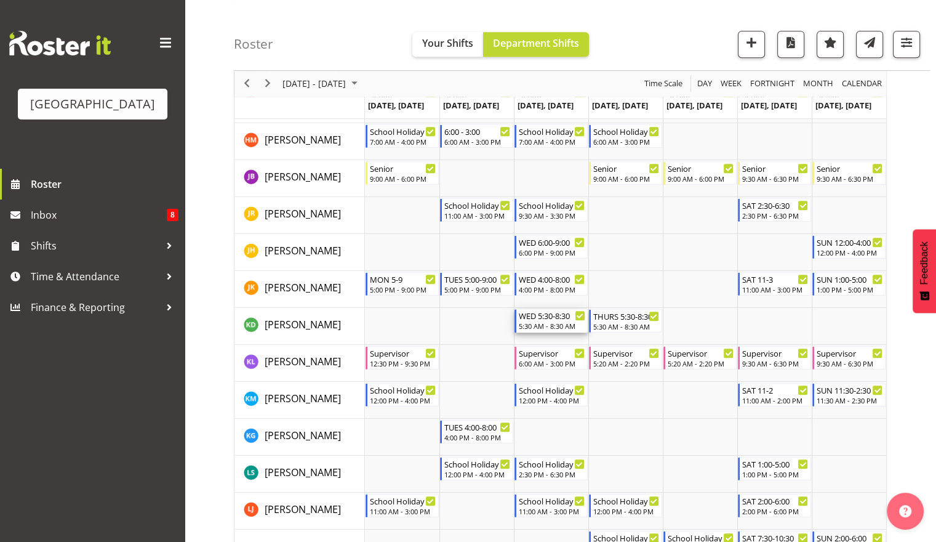
click at [568, 316] on div "WED 5:30-8:30" at bounding box center [552, 315] width 66 height 12
click at [0, 0] on div at bounding box center [0, 0] width 0 height 0
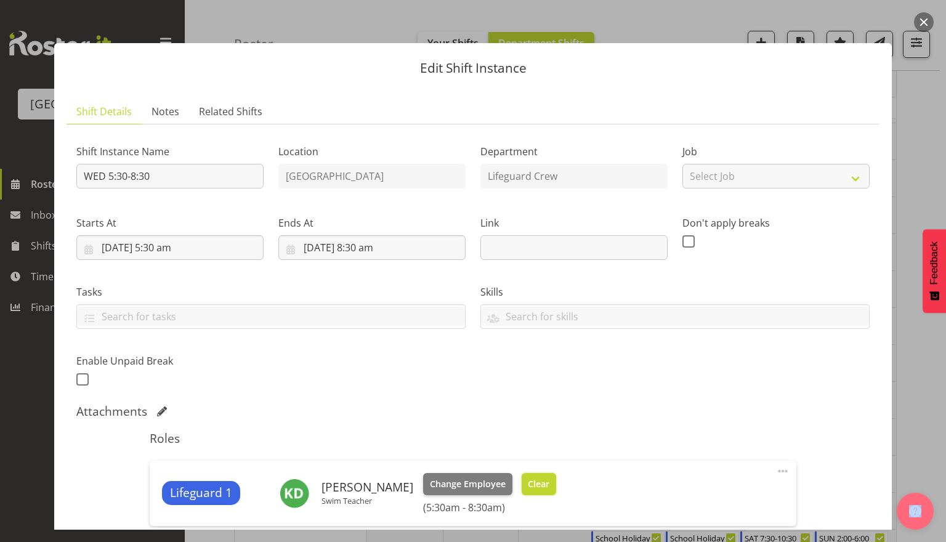
click at [528, 474] on button "Clear" at bounding box center [538, 484] width 35 height 22
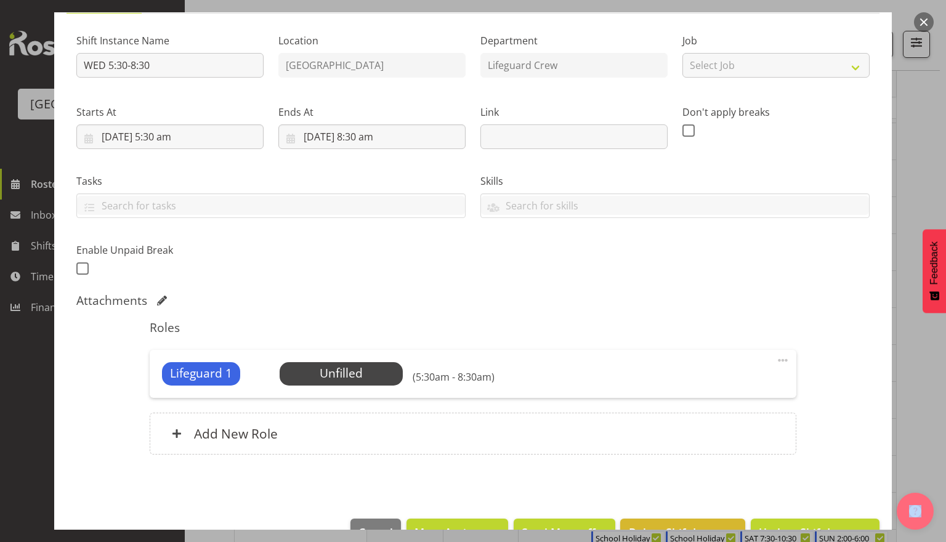
scroll to position [145, 0]
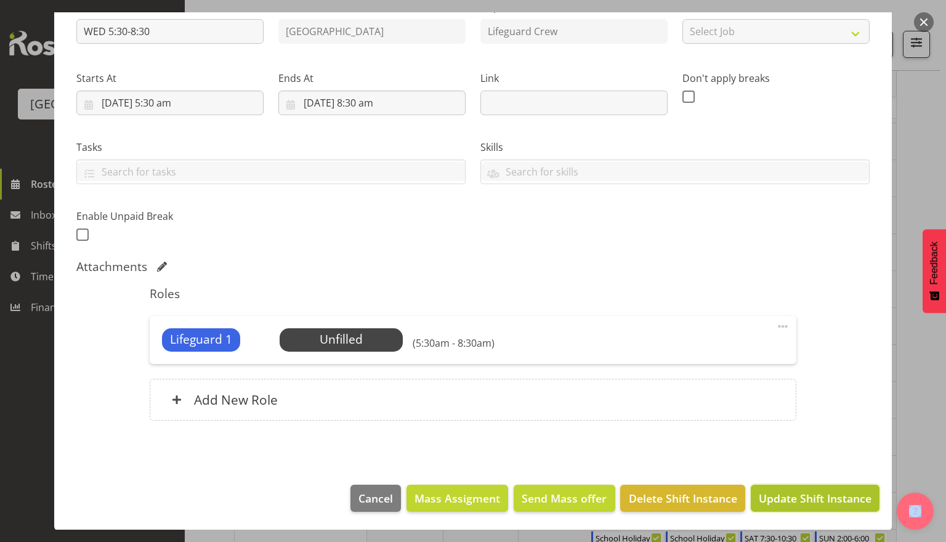
click at [787, 496] on span "Update Shift Instance" at bounding box center [814, 498] width 113 height 16
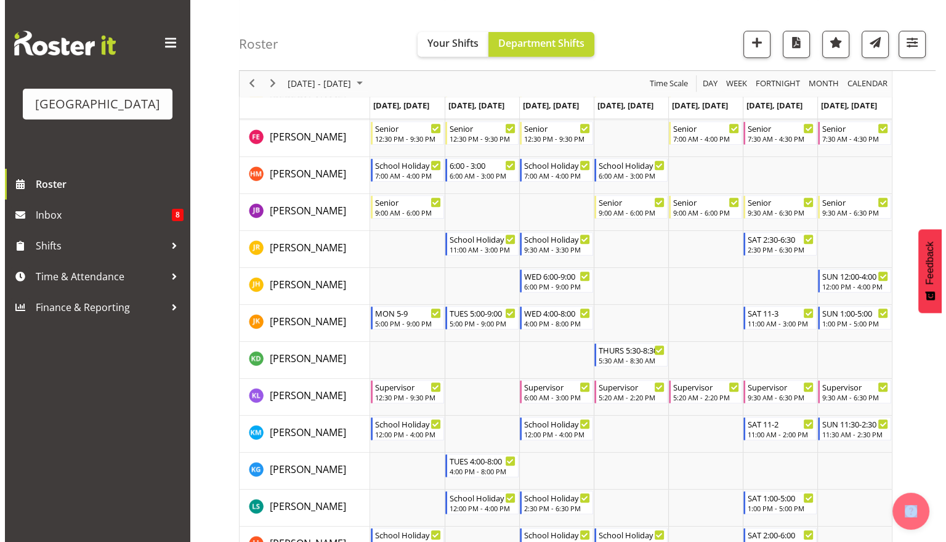
scroll to position [553, 0]
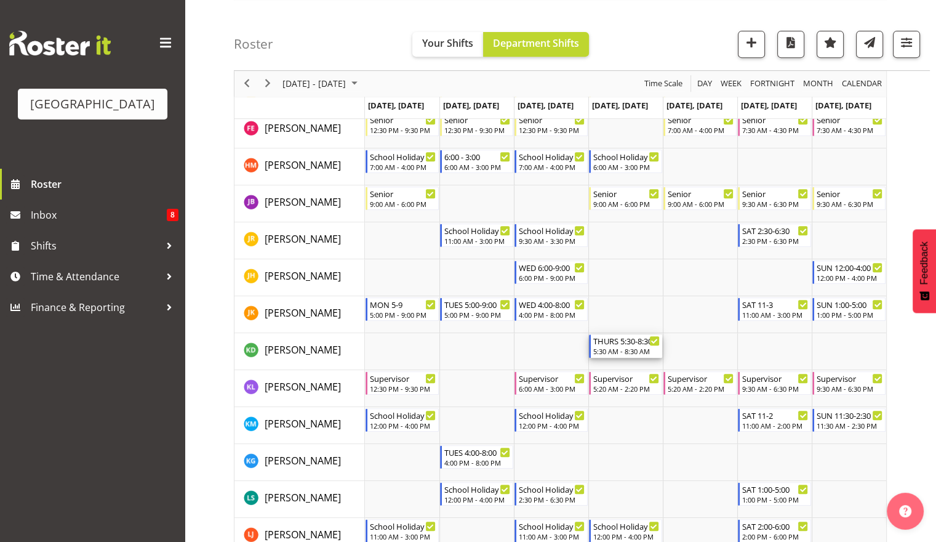
click at [634, 346] on div "THURS 5:30-8:30 5:30 AM - 8:30 AM" at bounding box center [626, 345] width 66 height 23
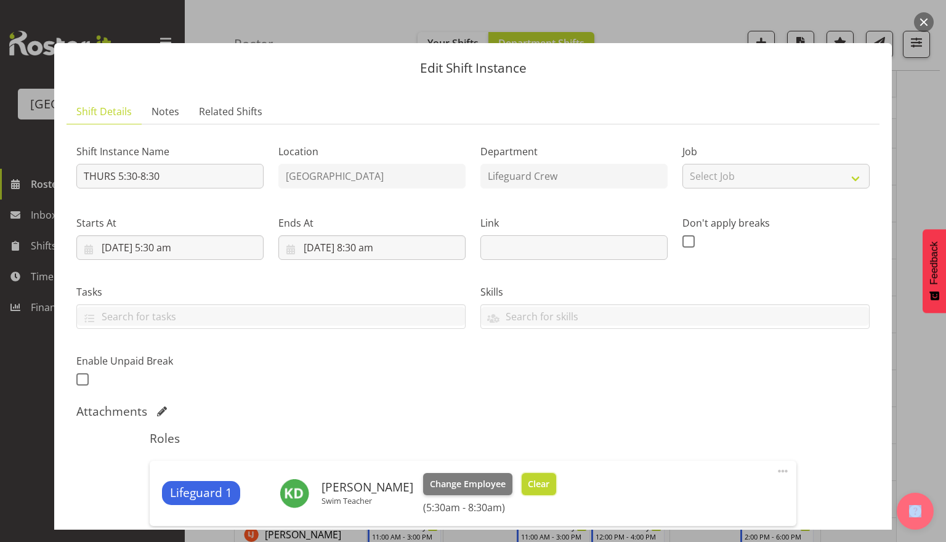
click at [537, 478] on span "Clear" at bounding box center [539, 484] width 22 height 14
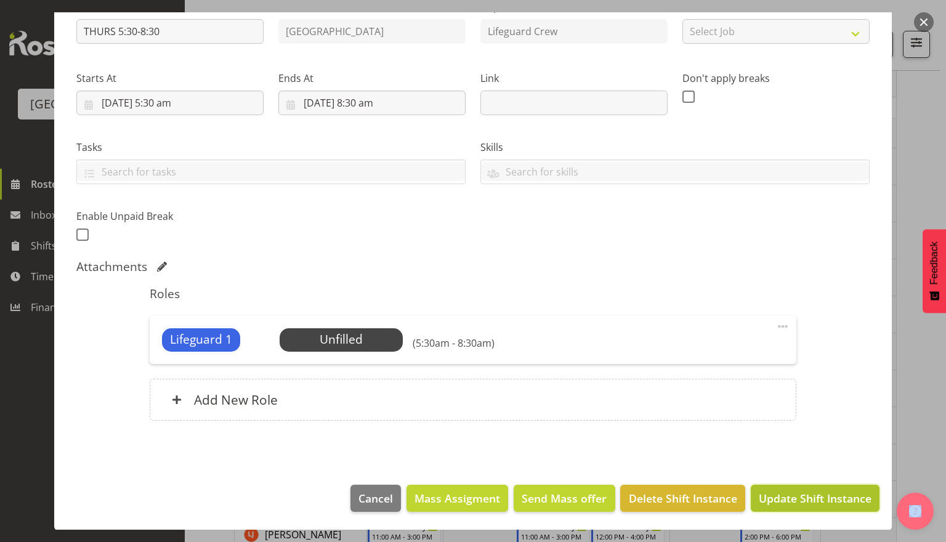
click at [797, 495] on span "Update Shift Instance" at bounding box center [814, 498] width 113 height 16
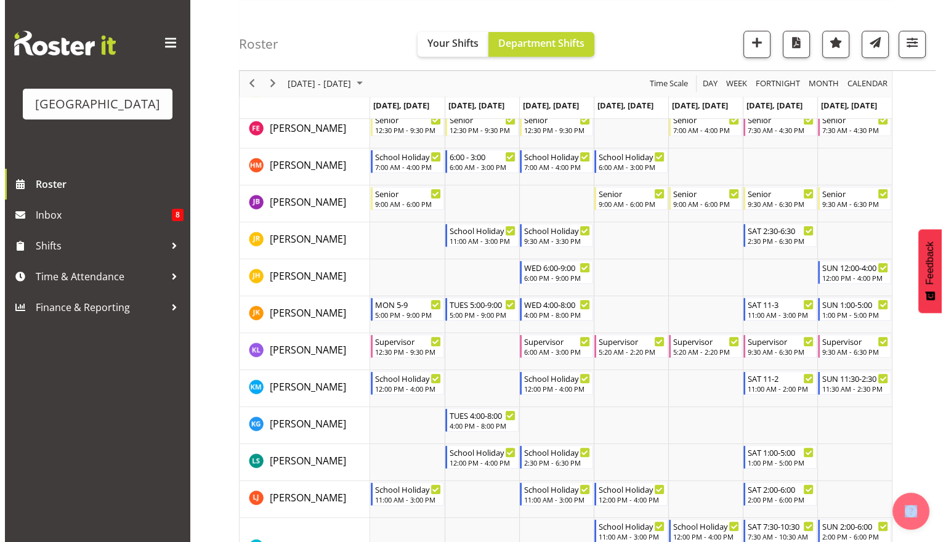
scroll to position [0, 0]
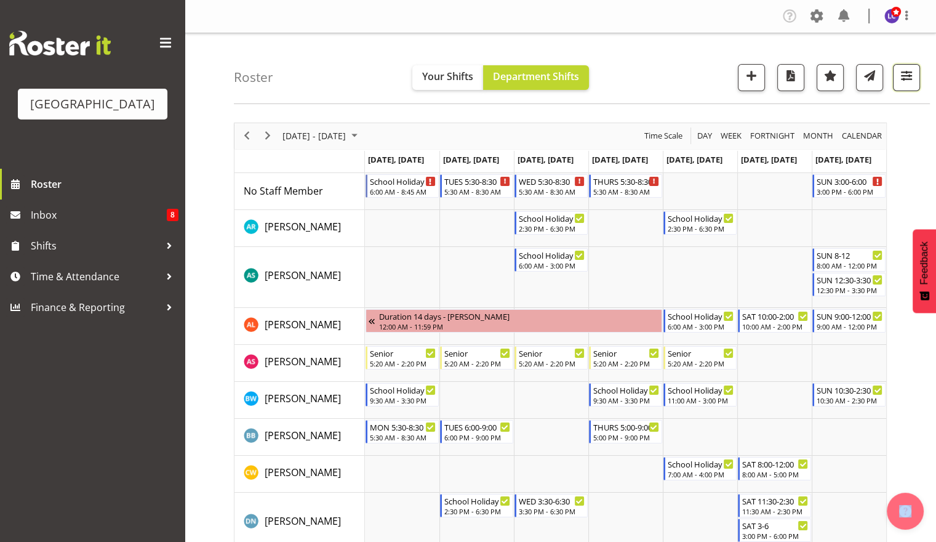
click at [906, 87] on button "button" at bounding box center [906, 77] width 27 height 27
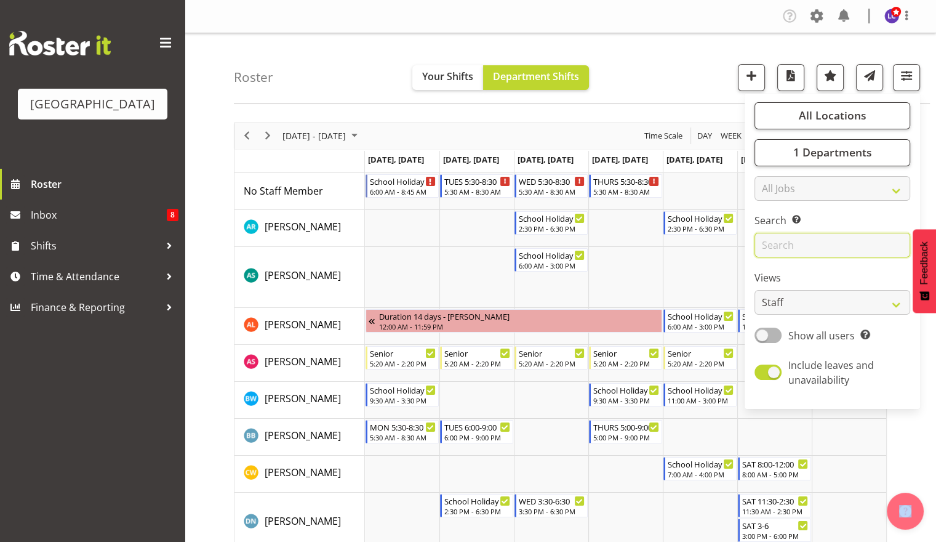
click at [810, 239] on input "text" at bounding box center [833, 245] width 156 height 25
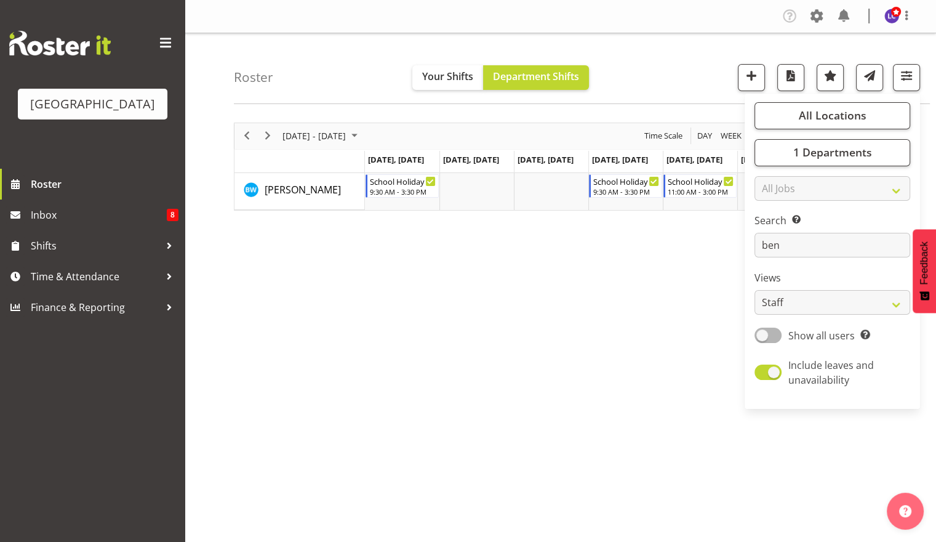
click at [674, 268] on div "Sep 29 - Oct 05, 2025 Today Day Week Fortnight Month calendar Month Agenda Time…" at bounding box center [585, 359] width 702 height 492
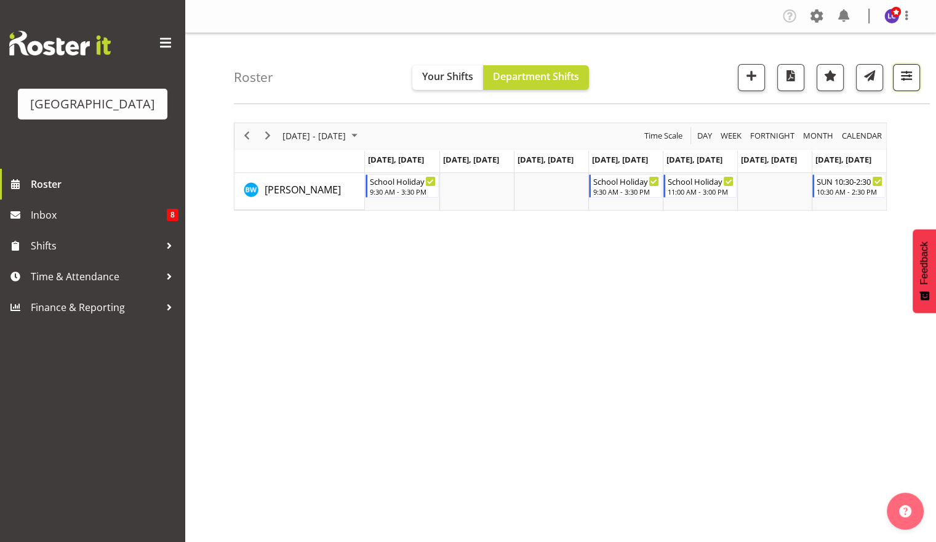
click at [904, 69] on span "button" at bounding box center [907, 76] width 16 height 16
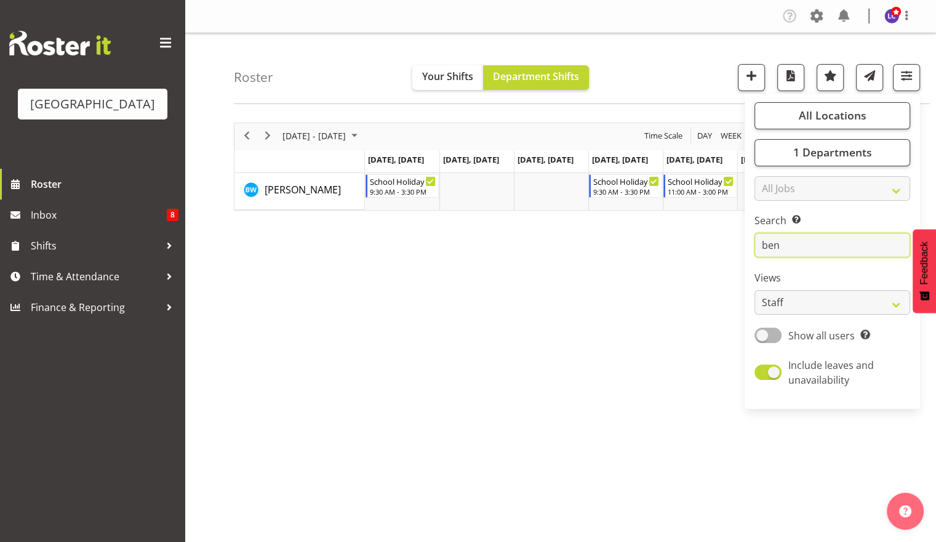
click at [824, 252] on input "ben" at bounding box center [833, 245] width 156 height 25
type input "b"
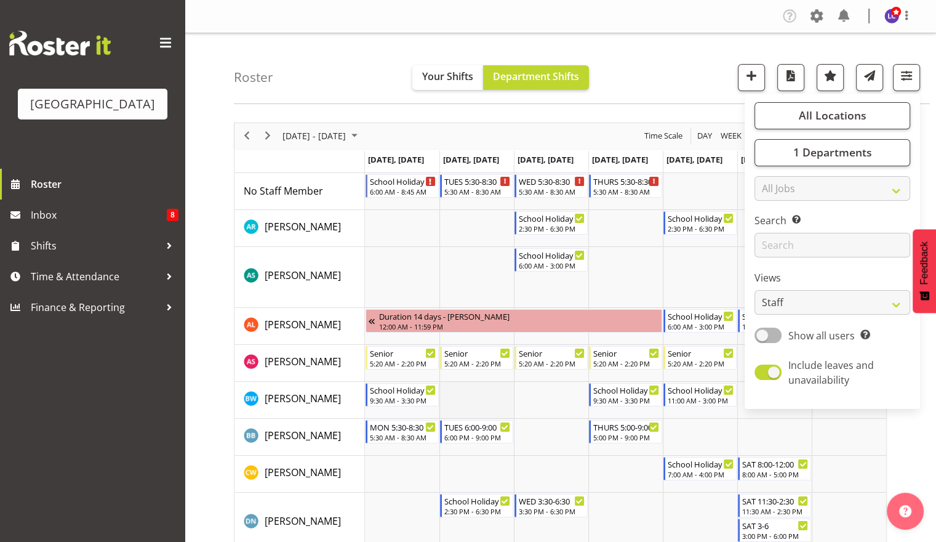
click at [495, 401] on td "Timeline Week of September 30, 2025" at bounding box center [477, 400] width 74 height 37
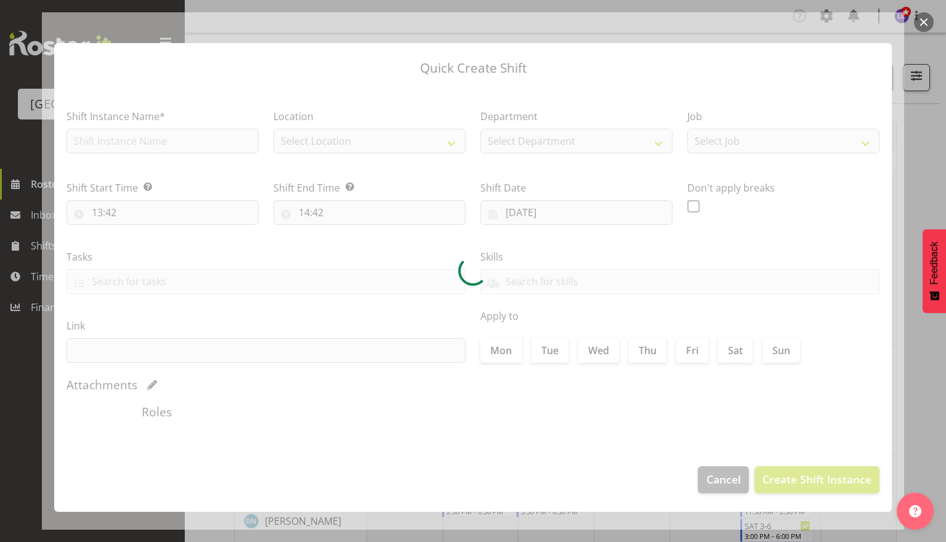
click at [722, 475] on div at bounding box center [473, 270] width 862 height 517
type input "30/09/2025"
checkbox input "true"
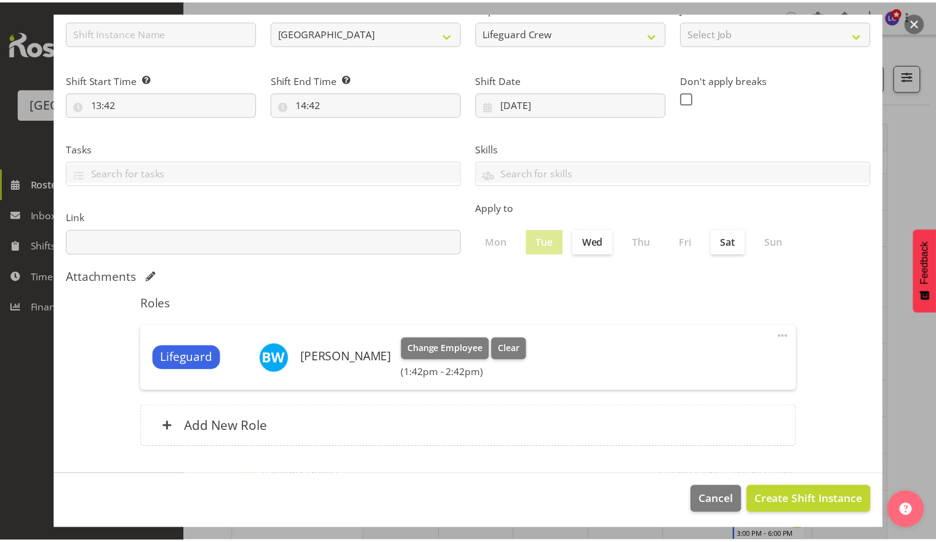
scroll to position [111, 0]
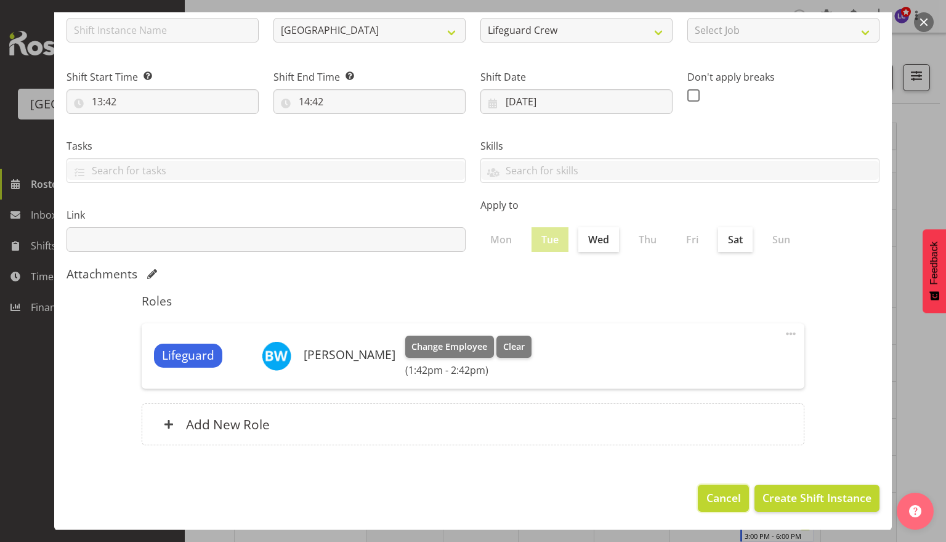
click at [710, 493] on span "Cancel" at bounding box center [723, 497] width 34 height 16
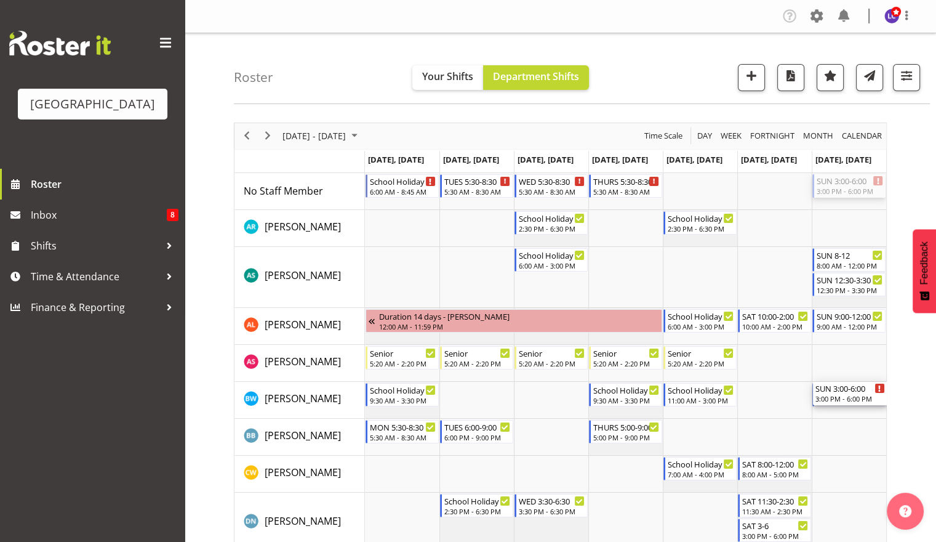
drag, startPoint x: 832, startPoint y: 190, endPoint x: 837, endPoint y: 404, distance: 214.3
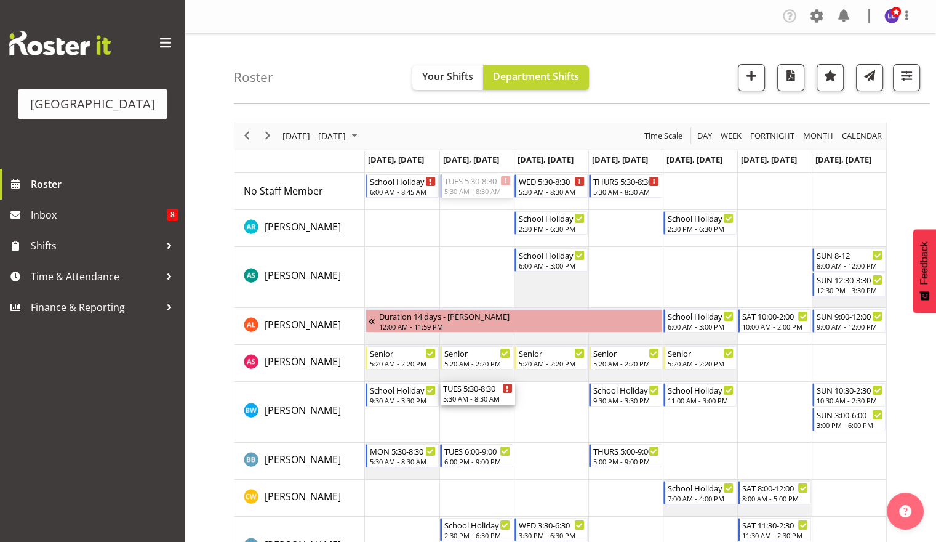
drag, startPoint x: 478, startPoint y: 185, endPoint x: 468, endPoint y: 383, distance: 197.8
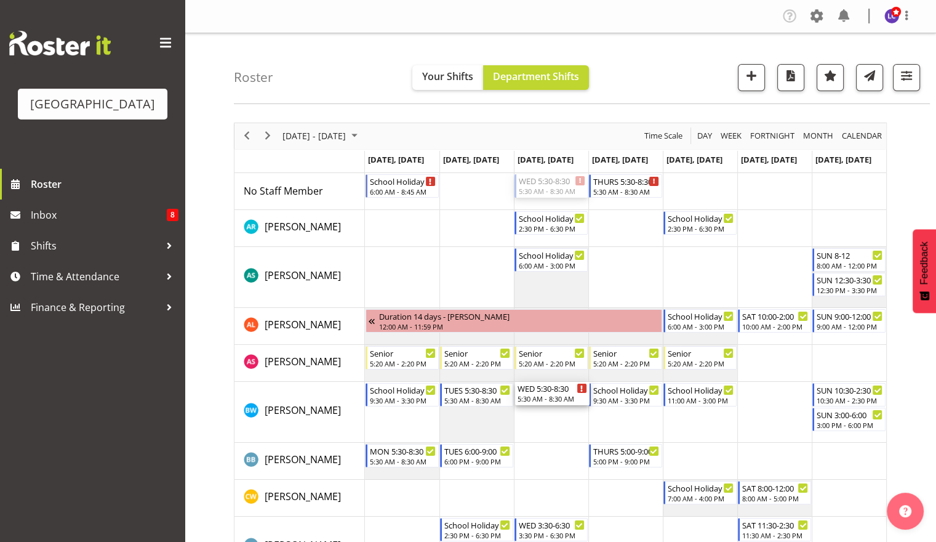
drag, startPoint x: 543, startPoint y: 185, endPoint x: 525, endPoint y: 384, distance: 199.1
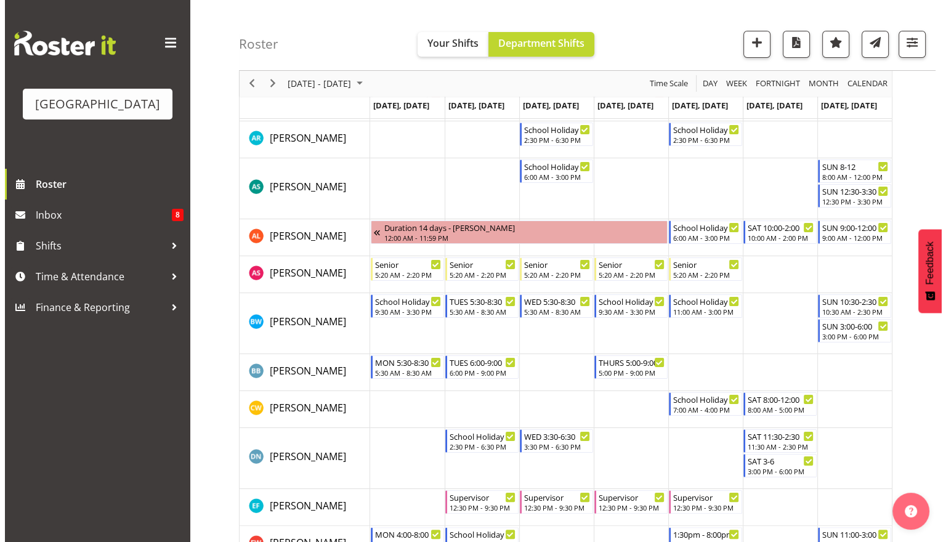
scroll to position [0, 0]
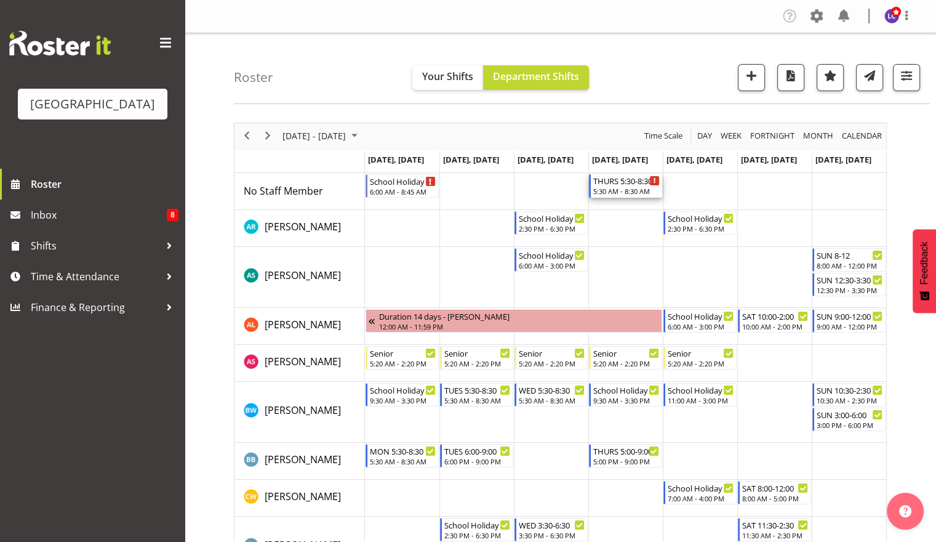
click at [645, 187] on div "5:30 AM - 8:30 AM" at bounding box center [626, 191] width 66 height 10
click at [0, 0] on div at bounding box center [0, 0] width 0 height 0
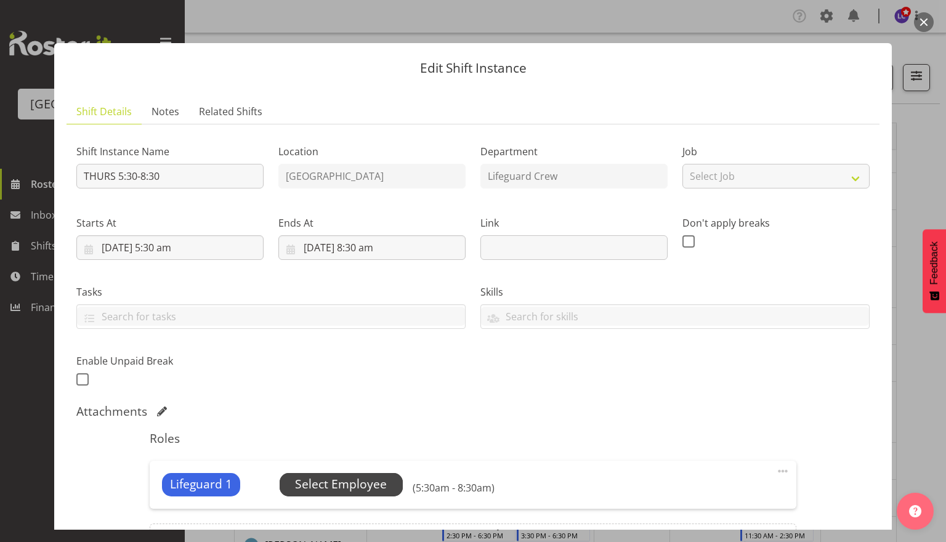
click at [392, 488] on span "Select Employee" at bounding box center [340, 484] width 123 height 23
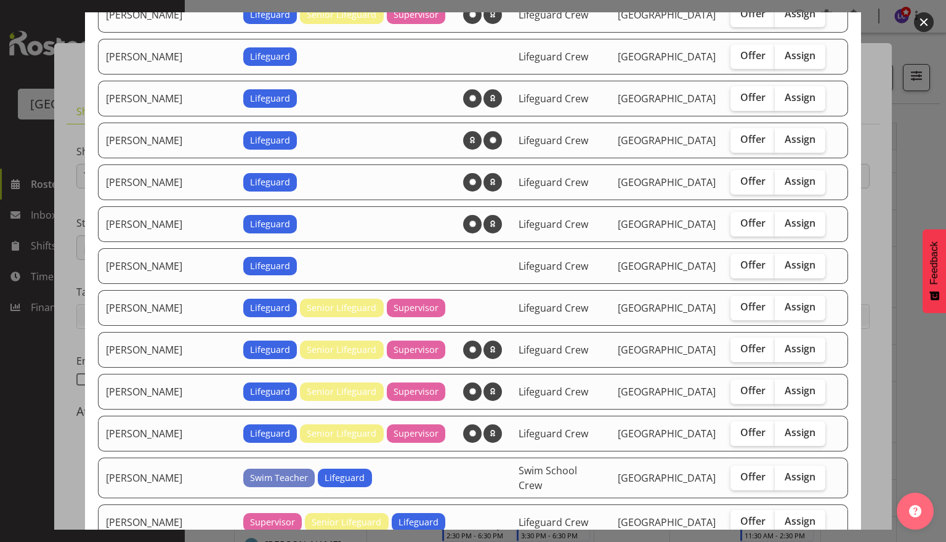
scroll to position [533, 0]
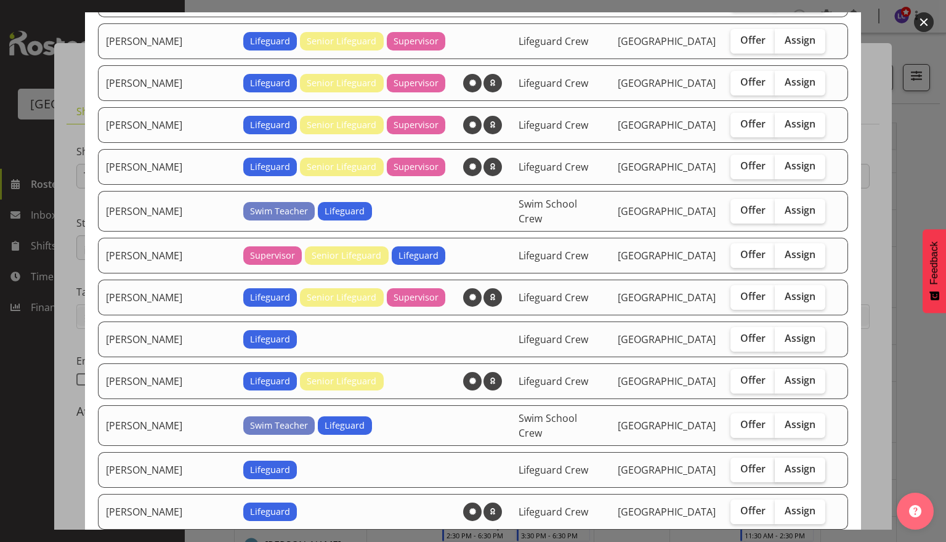
click at [784, 462] on span "Assign" at bounding box center [799, 468] width 31 height 12
click at [781, 465] on input "Assign" at bounding box center [778, 469] width 8 height 8
checkbox input "true"
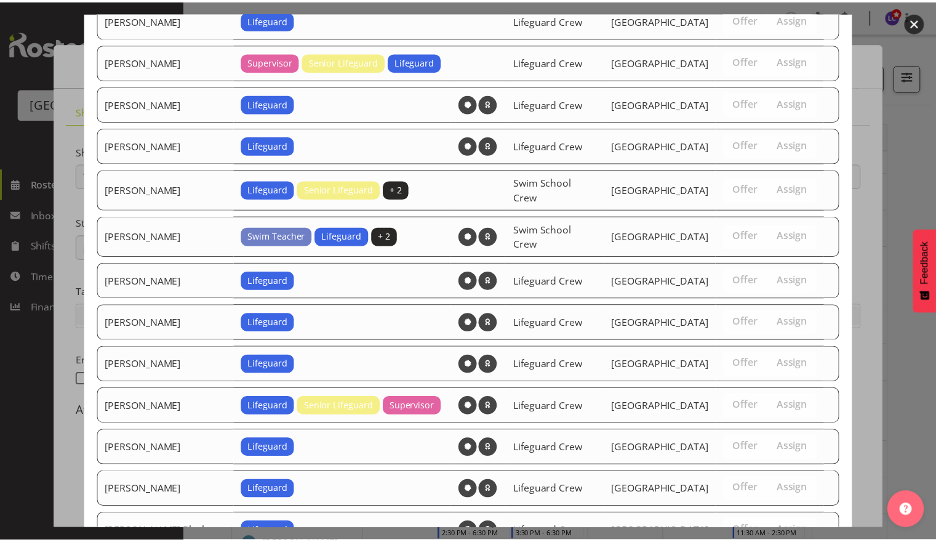
scroll to position [1292, 0]
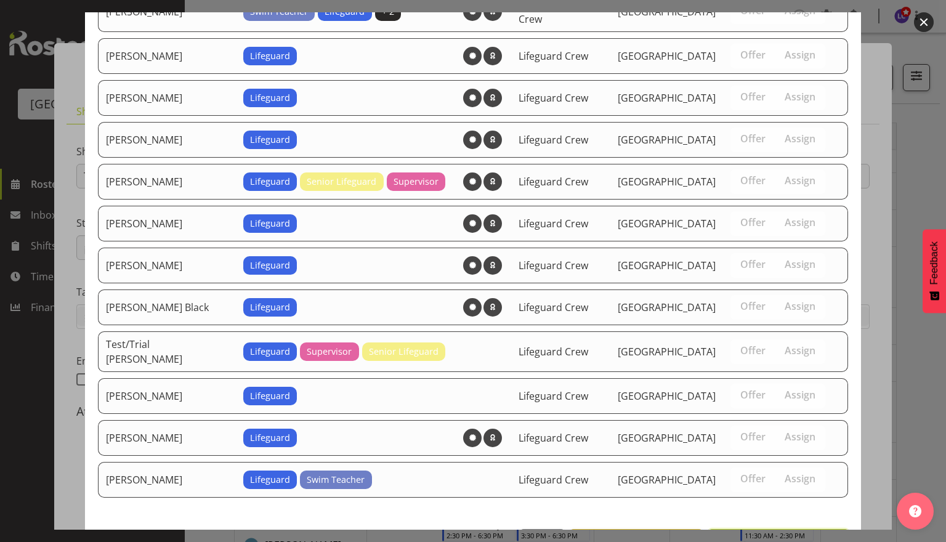
click at [767, 535] on span "Assign Kate Meulenbroek" at bounding box center [778, 542] width 124 height 15
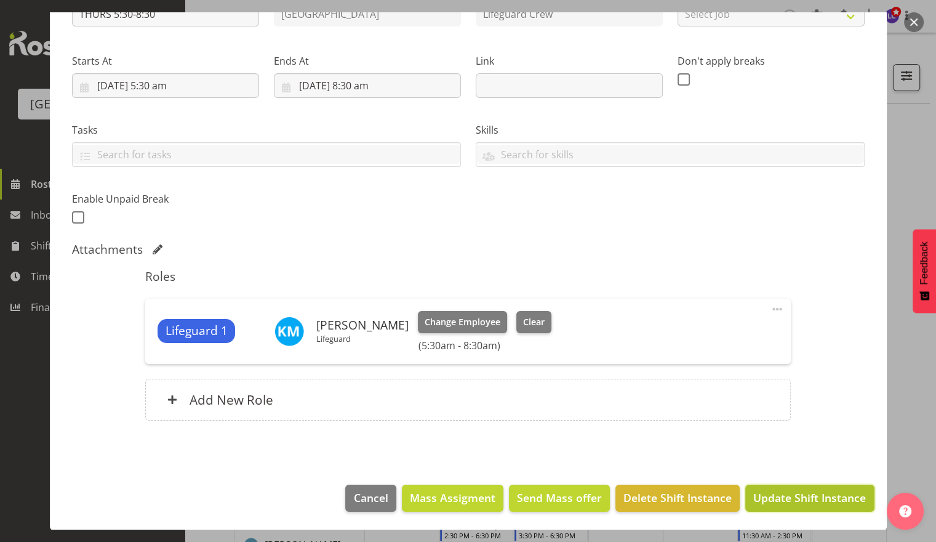
click at [774, 497] on span "Update Shift Instance" at bounding box center [810, 497] width 113 height 16
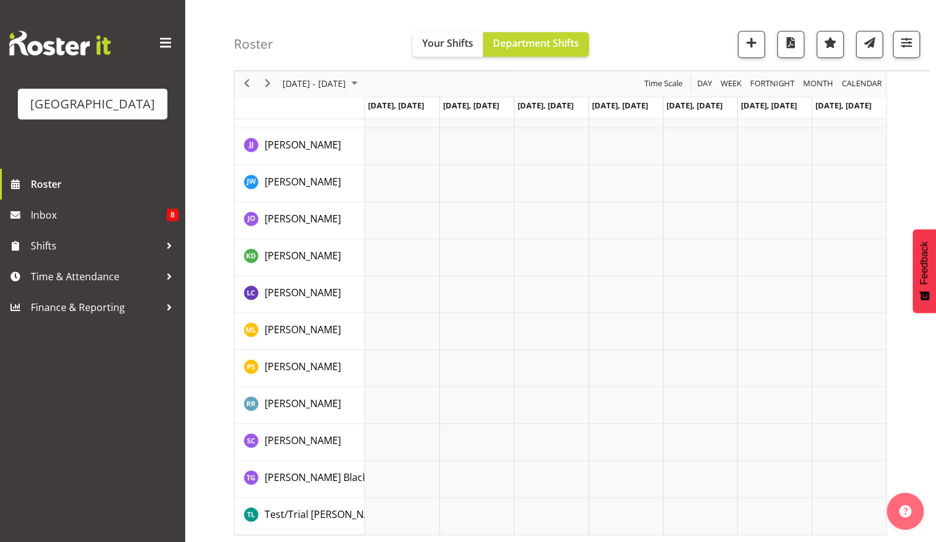
scroll to position [1666, 0]
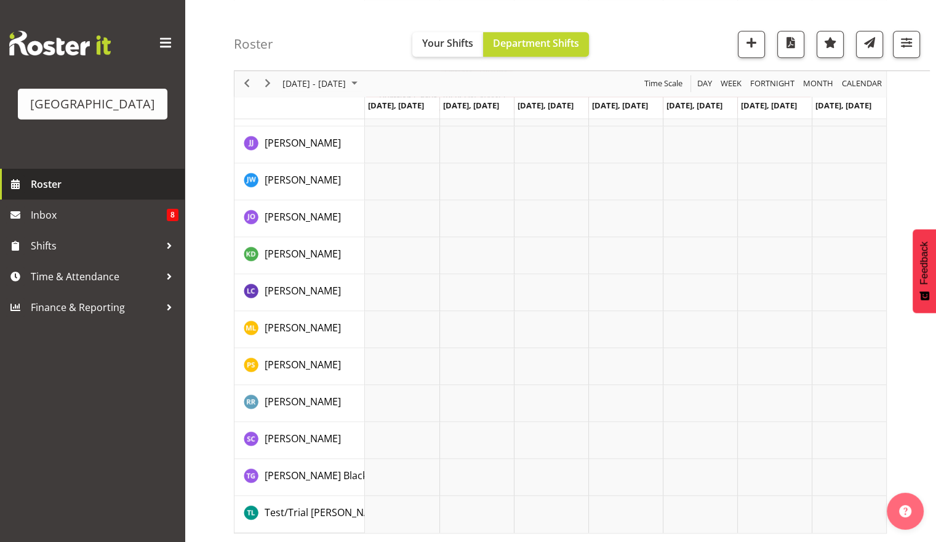
click at [124, 190] on span "Roster" at bounding box center [105, 184] width 148 height 18
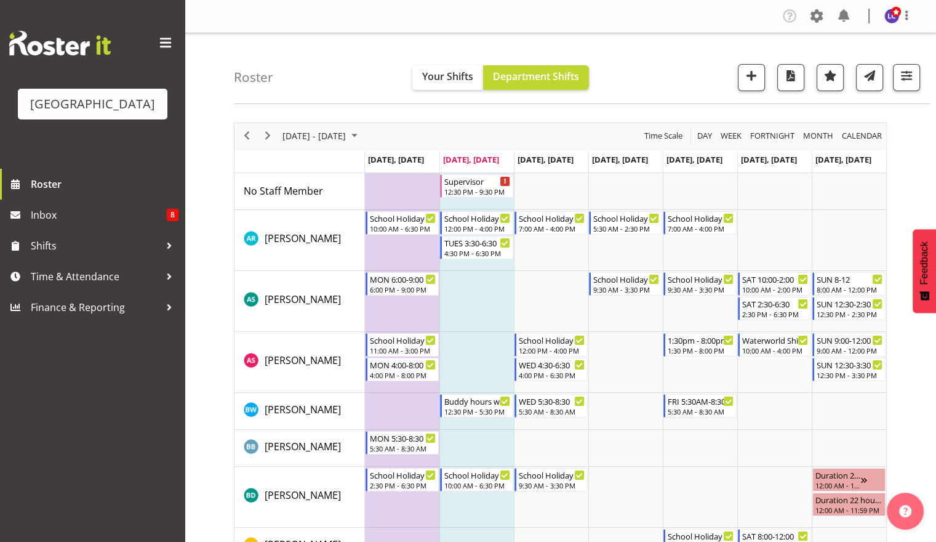
click at [235, 123] on div "[DATE] - [DATE]" at bounding box center [300, 136] width 131 height 26
click at [241, 139] on span "Previous" at bounding box center [246, 135] width 15 height 15
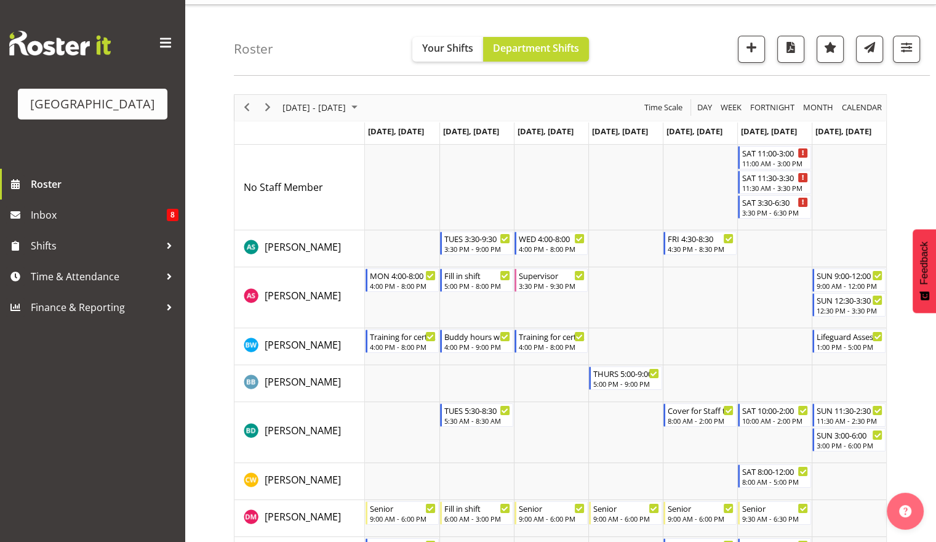
scroll to position [30, 0]
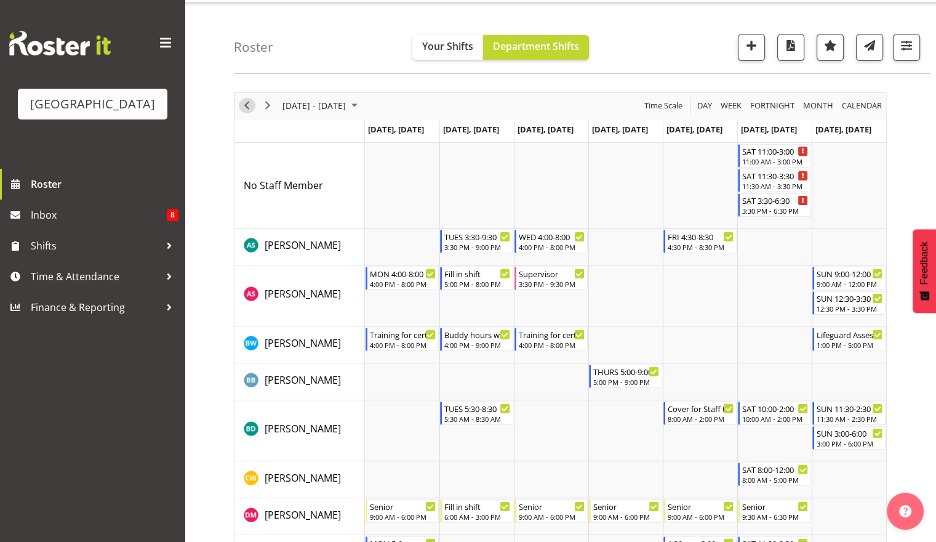
click at [254, 105] on button "Previous" at bounding box center [247, 105] width 17 height 15
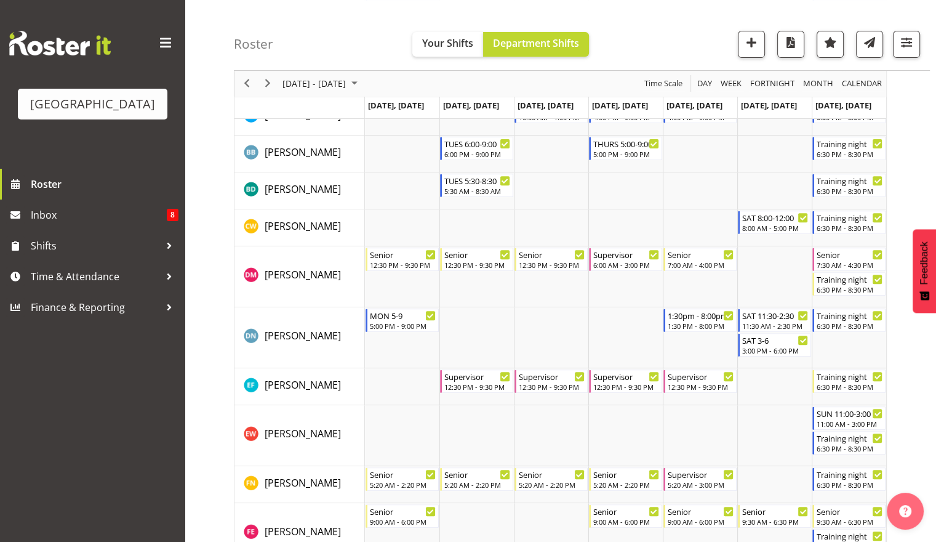
scroll to position [435, 0]
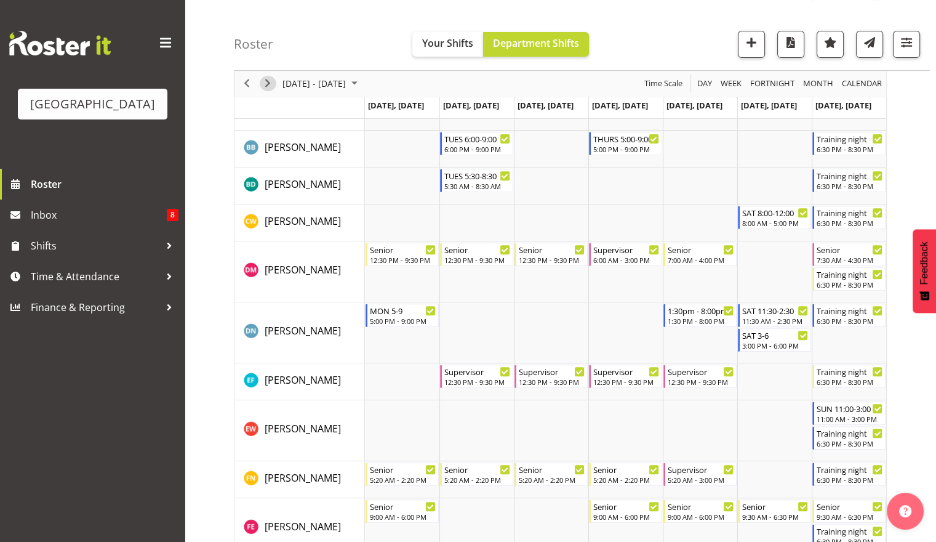
click at [269, 82] on span "Next" at bounding box center [267, 83] width 15 height 15
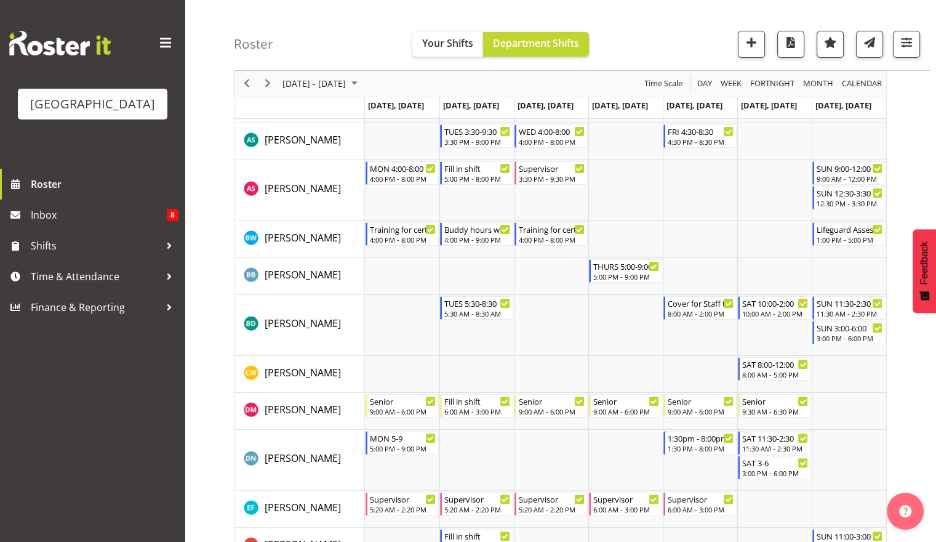
scroll to position [100, 0]
